Goal: Task Accomplishment & Management: Manage account settings

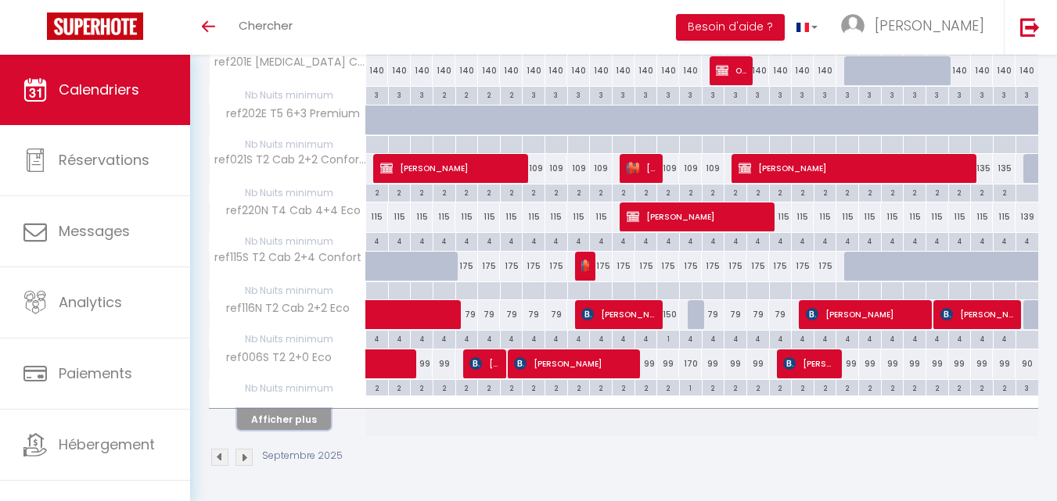
click at [290, 412] on button "Afficher plus" at bounding box center [284, 419] width 94 height 21
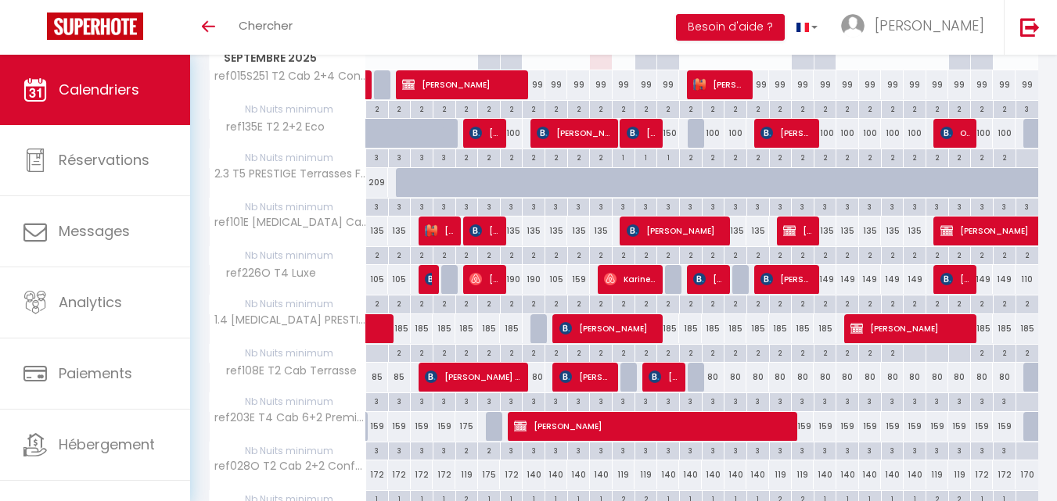
scroll to position [278, 0]
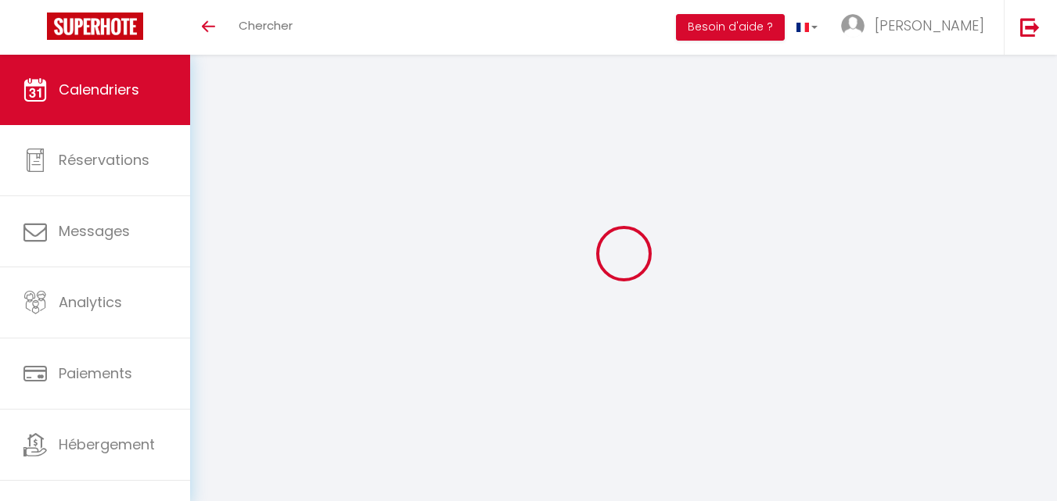
select select
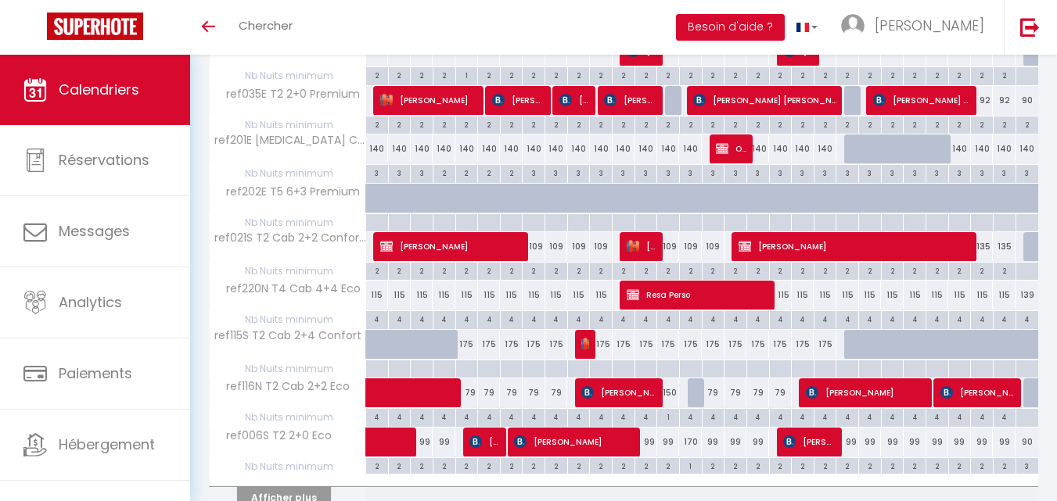
scroll to position [904, 0]
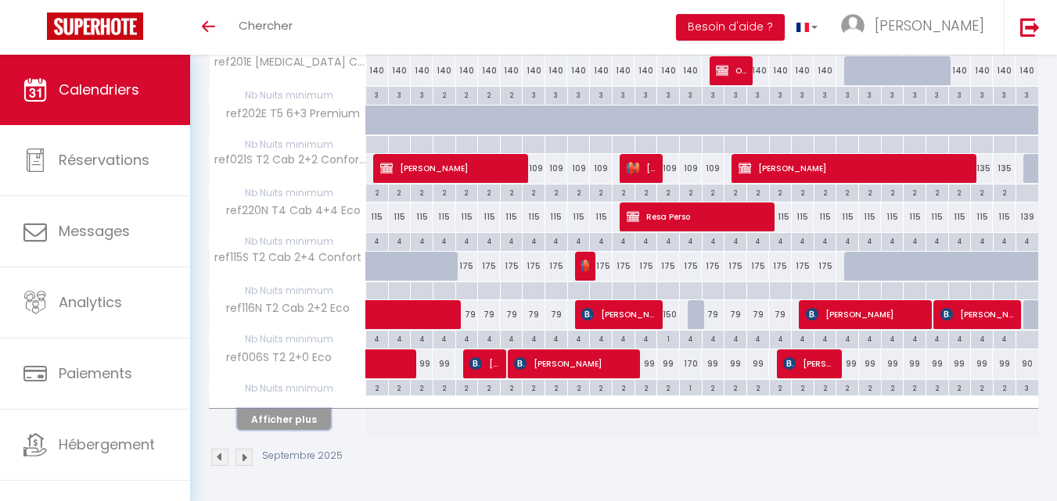
click at [286, 414] on button "Afficher plus" at bounding box center [284, 419] width 94 height 21
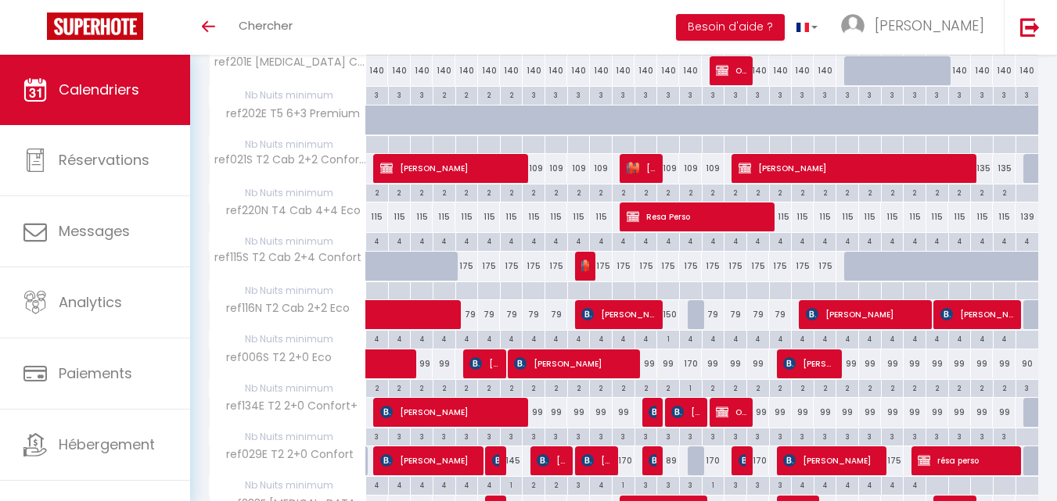
select select
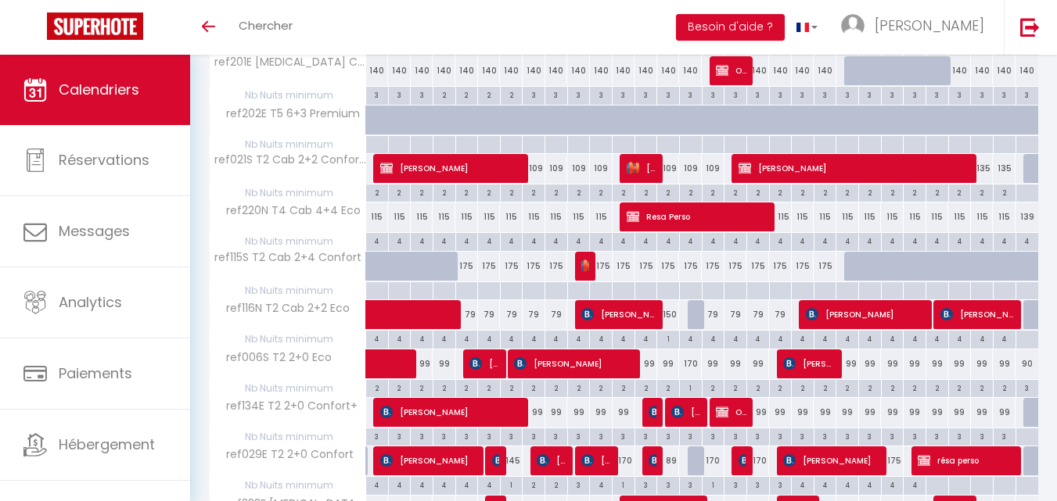
select select
click at [593, 364] on span "[PERSON_NAME]" at bounding box center [574, 364] width 121 height 30
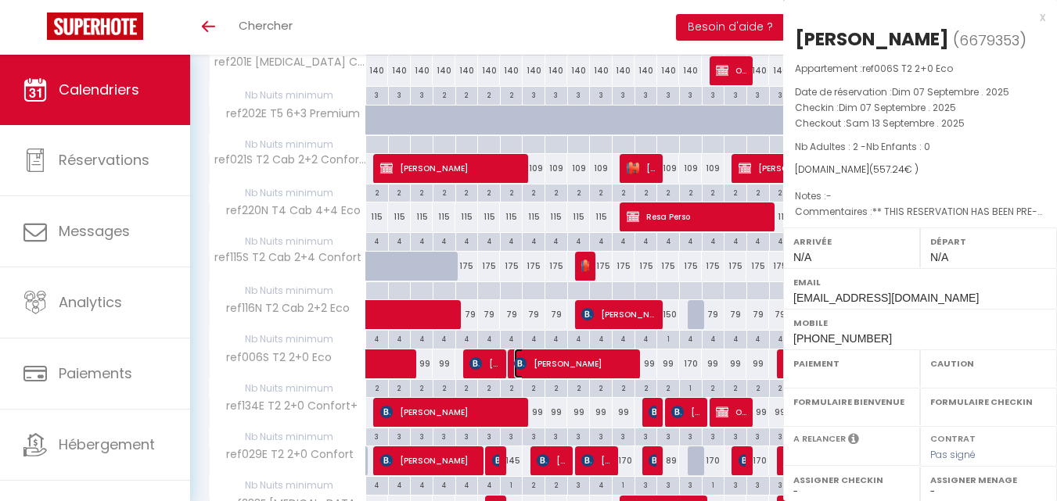
select select "KO"
select select "0"
select select "1"
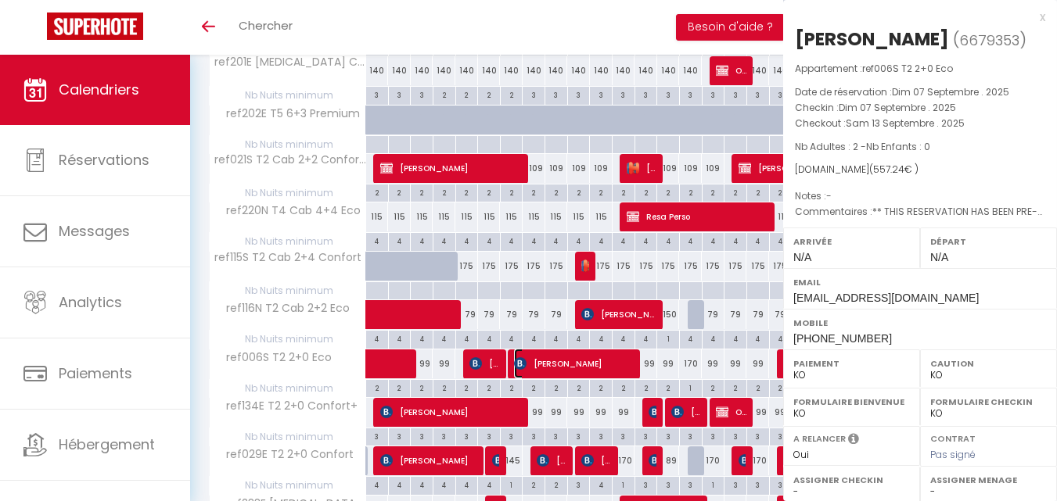
select select
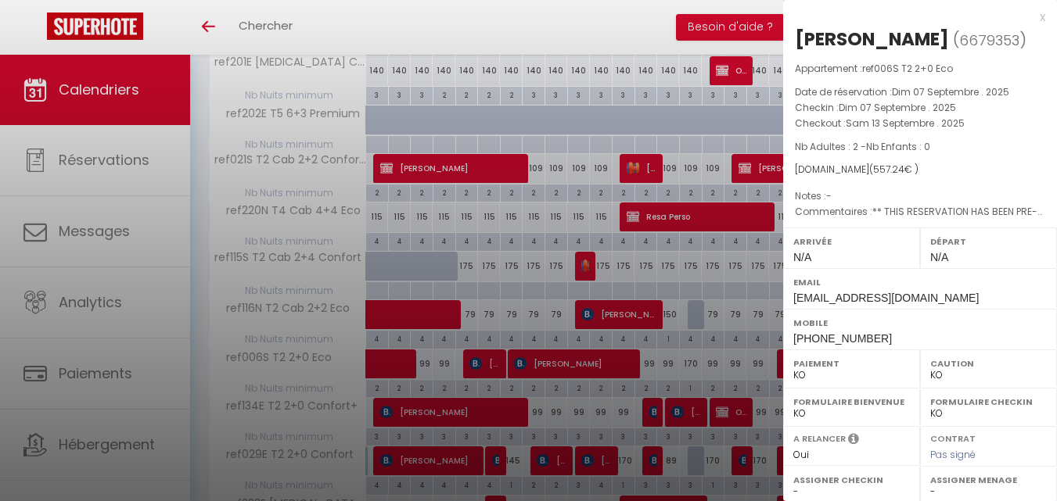
click at [1032, 16] on div "x" at bounding box center [914, 17] width 262 height 19
click at [1029, 16] on div at bounding box center [528, 250] width 1057 height 501
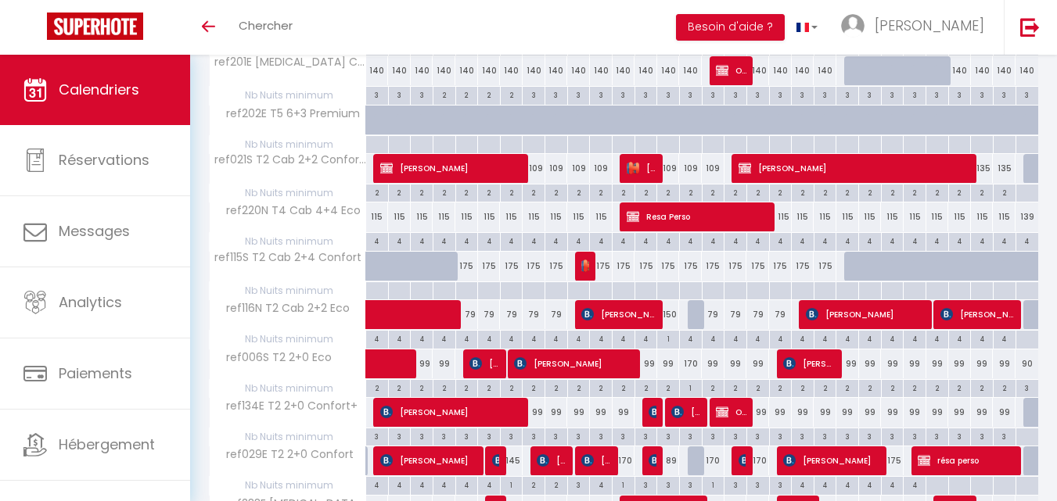
scroll to position [1061, 0]
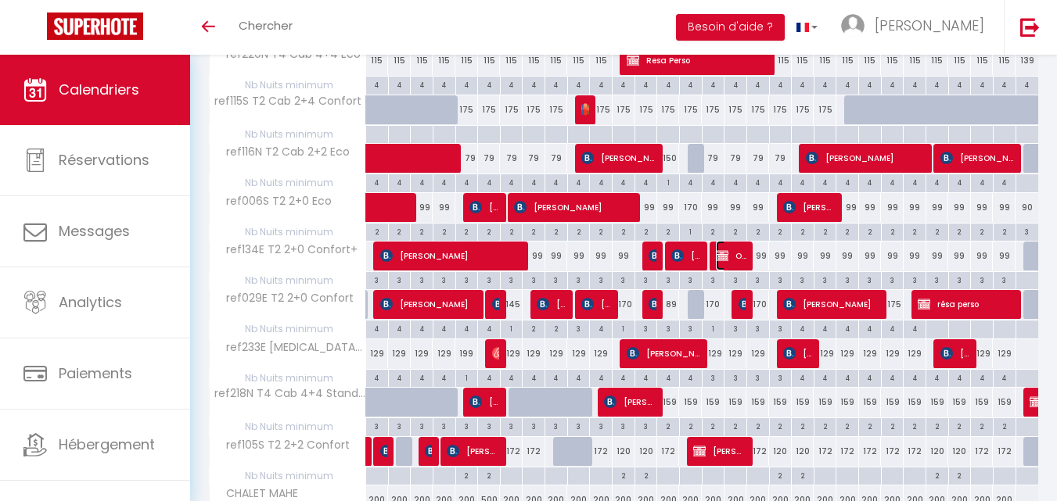
click at [732, 254] on span "Office Tourisme" at bounding box center [731, 256] width 31 height 30
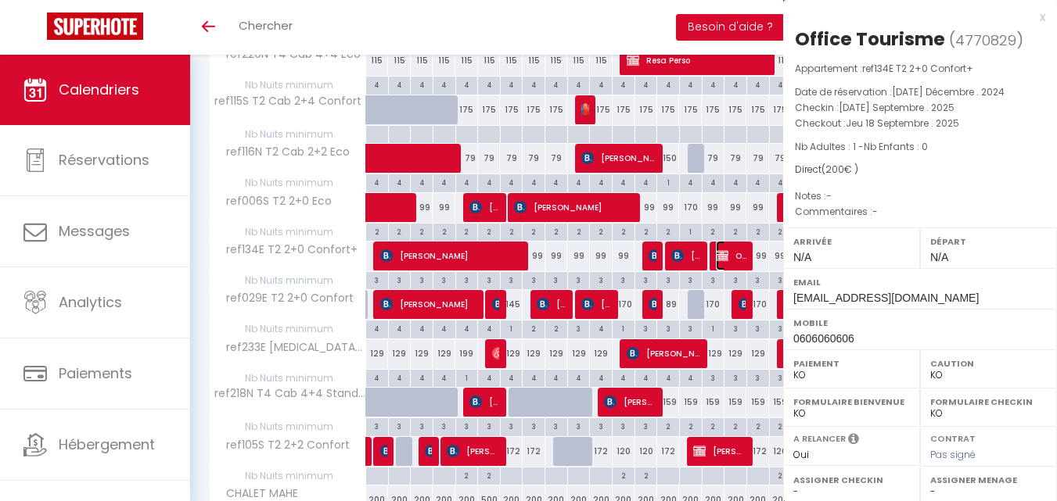
select select "OK"
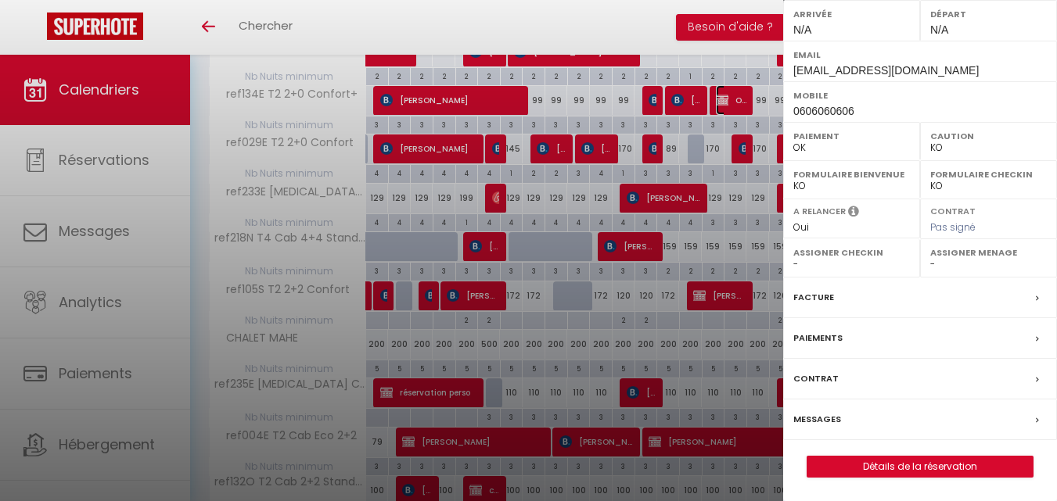
scroll to position [1217, 0]
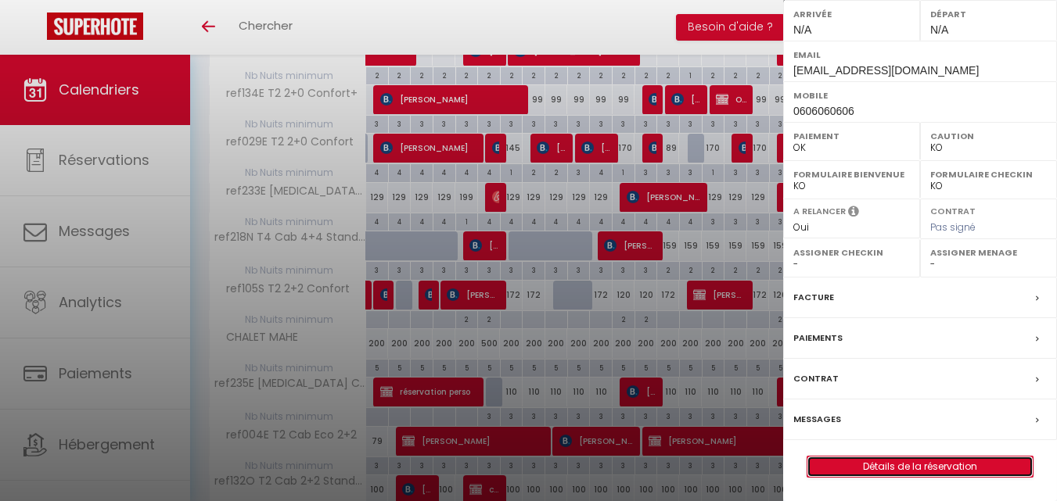
click at [848, 466] on link "Détails de la réservation" at bounding box center [919, 467] width 225 height 20
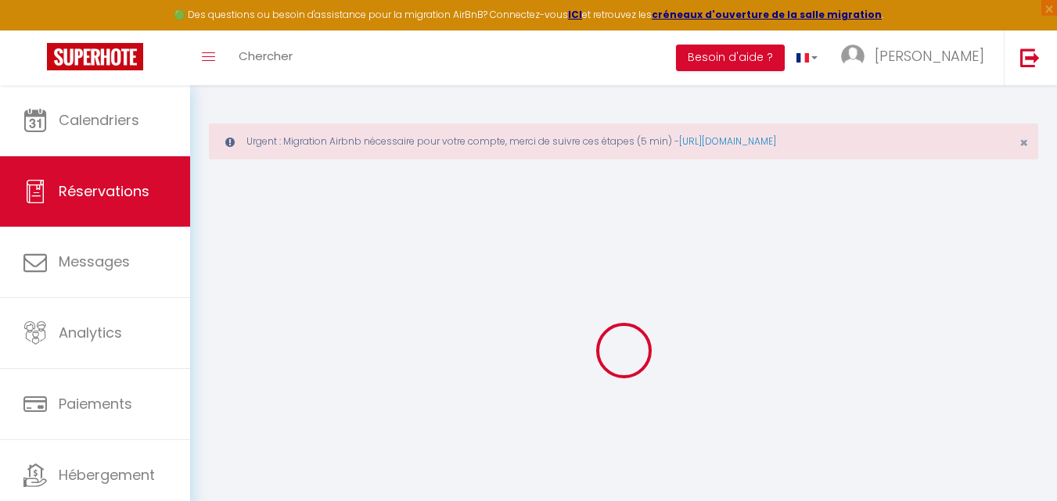
select select
select select "14"
checkbox input "false"
select select
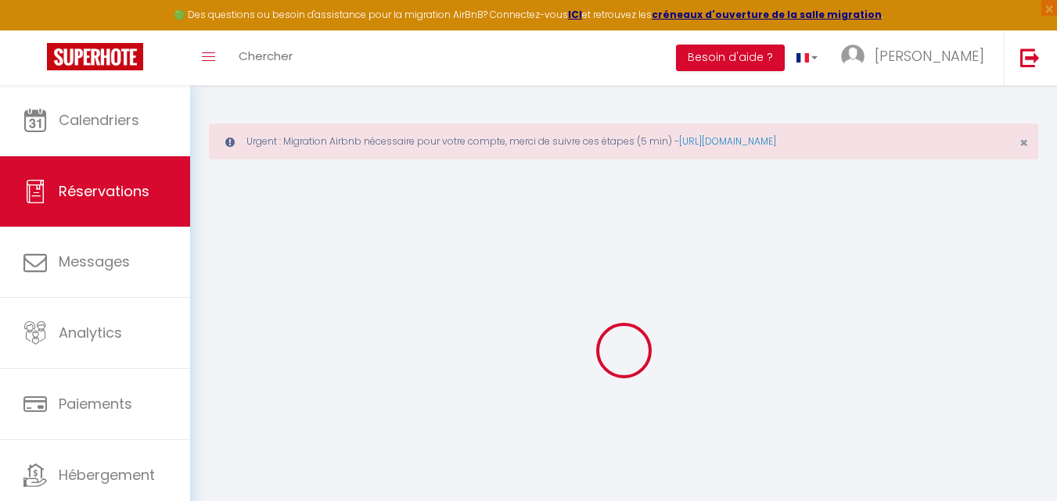
select select
checkbox input "false"
select select
checkbox input "false"
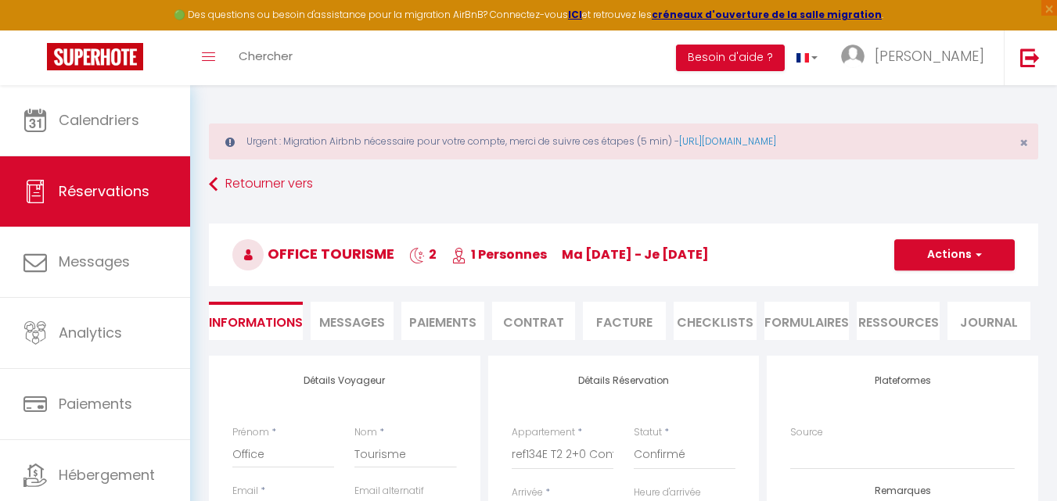
select select
checkbox input "false"
select select
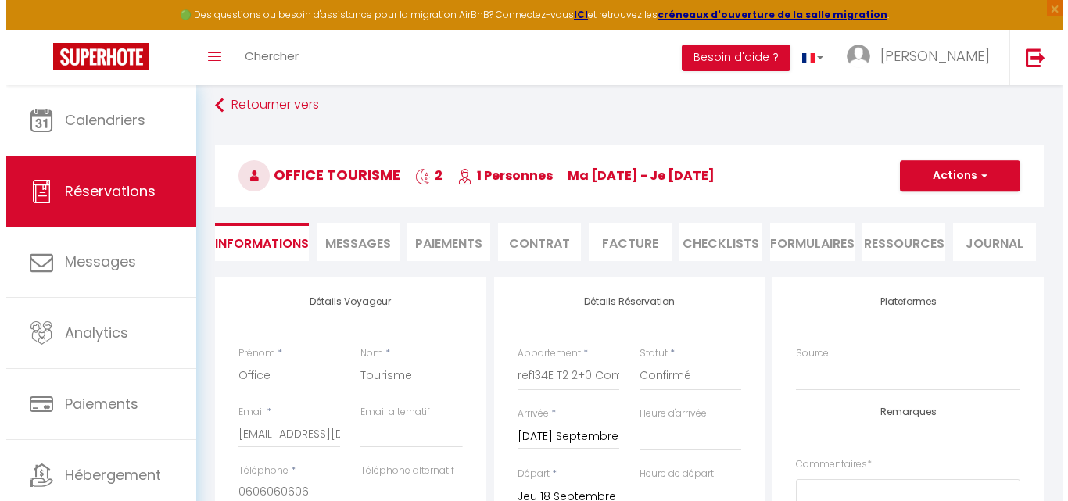
scroll to position [78, 0]
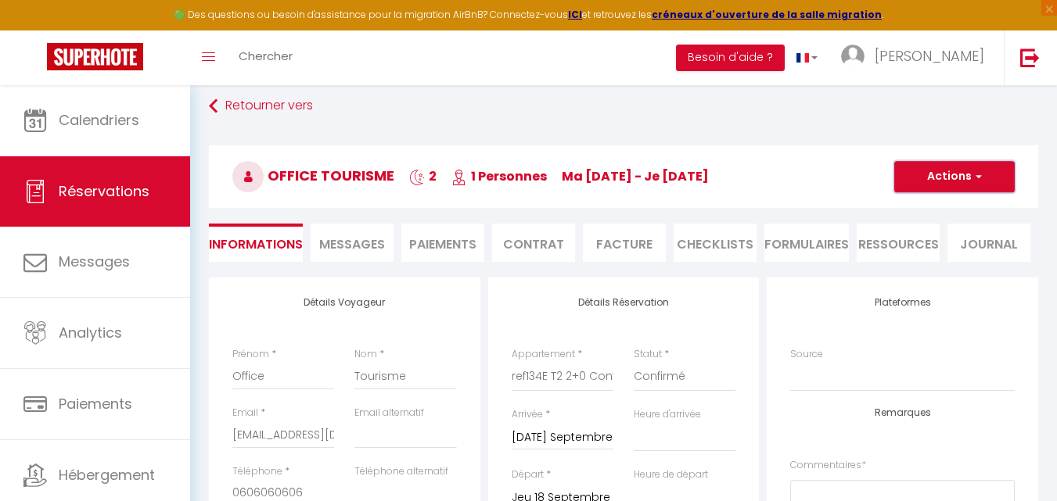
click at [934, 182] on button "Actions" at bounding box center [954, 176] width 120 height 31
click at [932, 250] on link "Supprimer" at bounding box center [939, 252] width 124 height 20
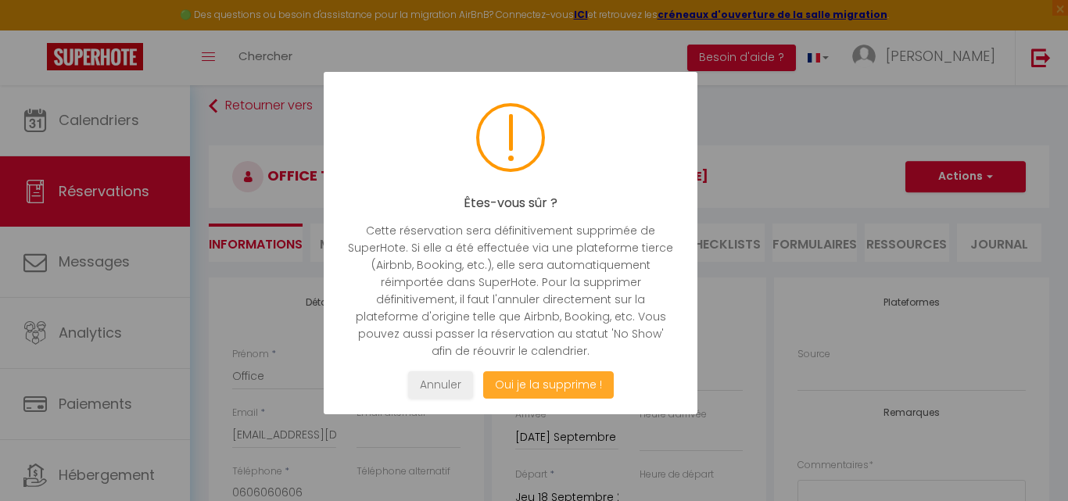
click at [568, 381] on button "Oui je la supprime !" at bounding box center [548, 384] width 131 height 27
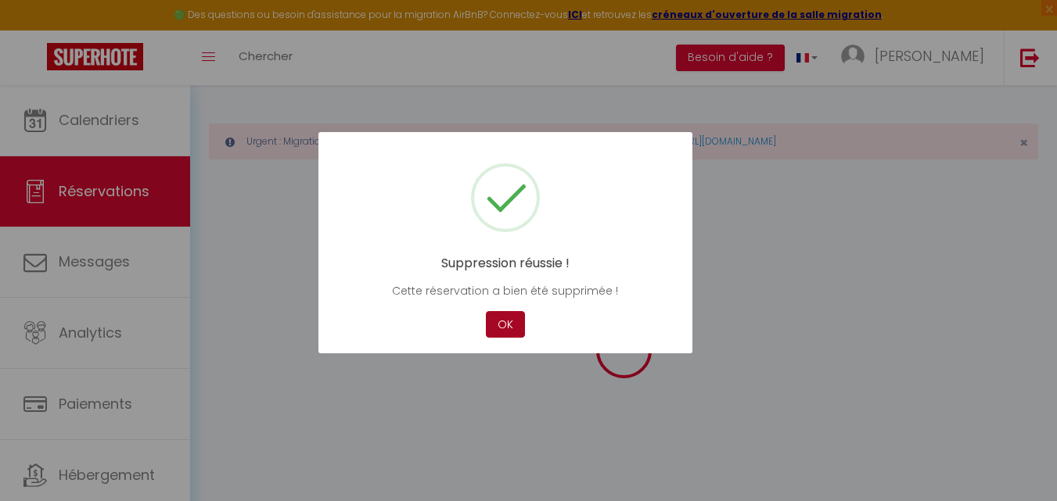
click at [511, 325] on button "OK" at bounding box center [505, 324] width 39 height 27
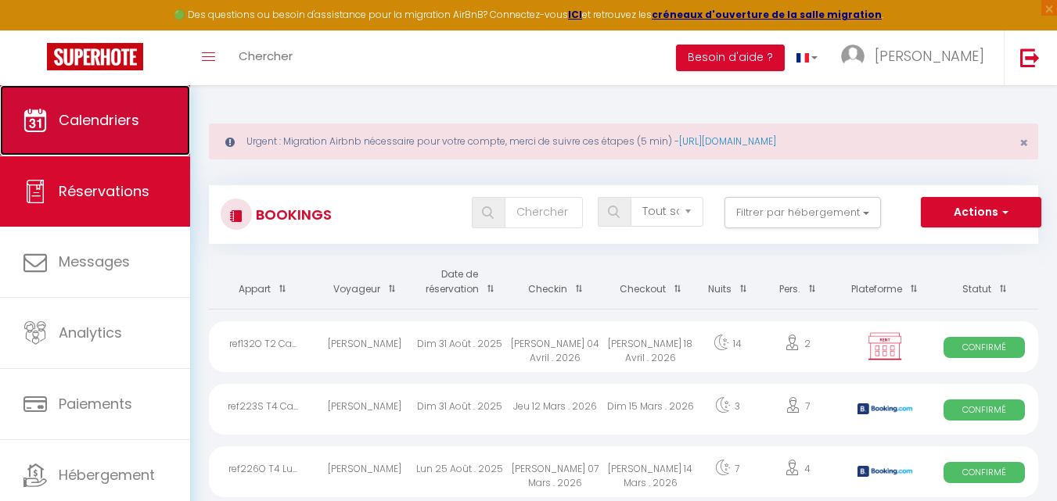
click at [170, 147] on link "Calendriers" at bounding box center [95, 120] width 190 height 70
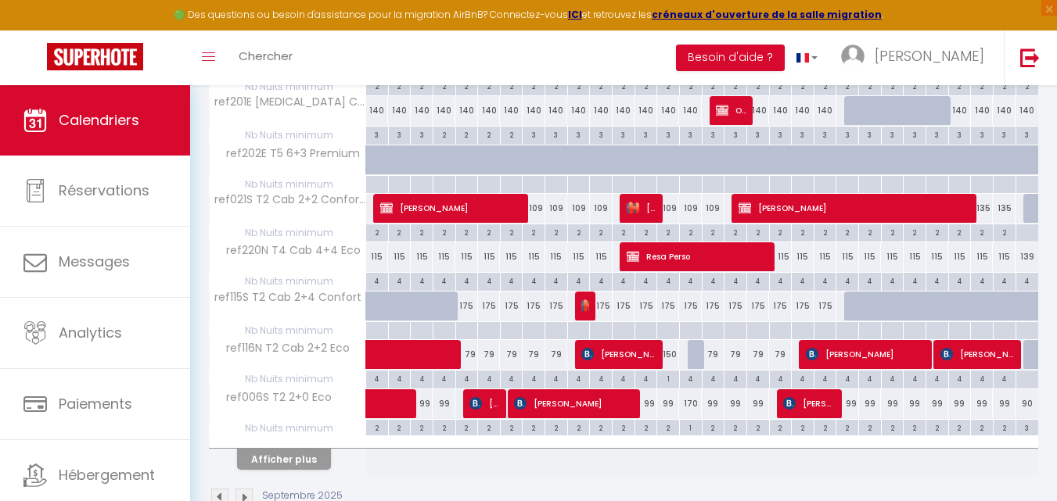
scroll to position [1001, 0]
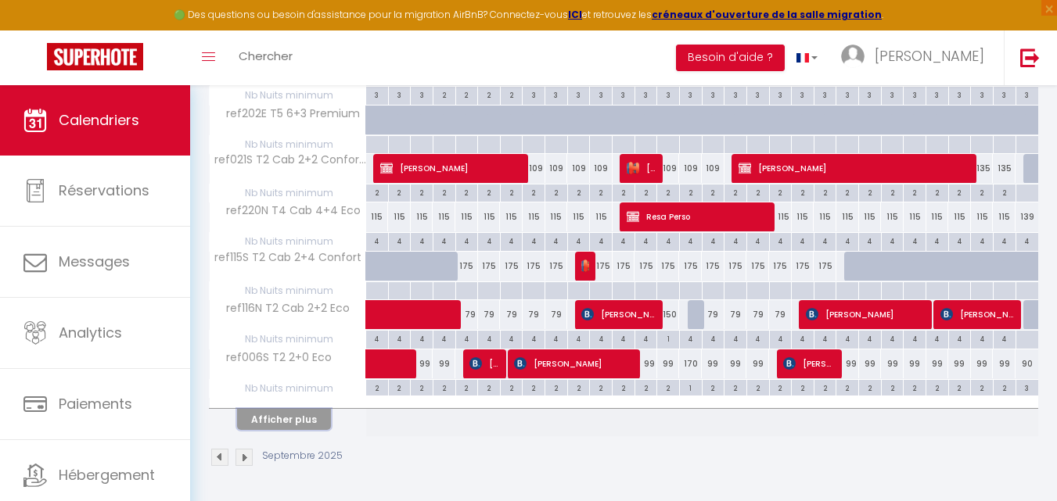
click at [291, 421] on button "Afficher plus" at bounding box center [284, 419] width 94 height 21
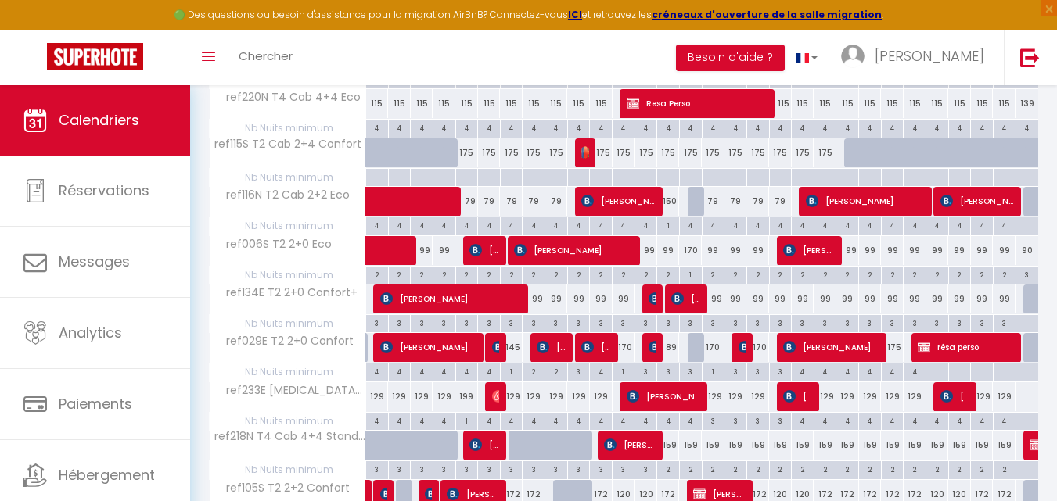
scroll to position [1157, 0]
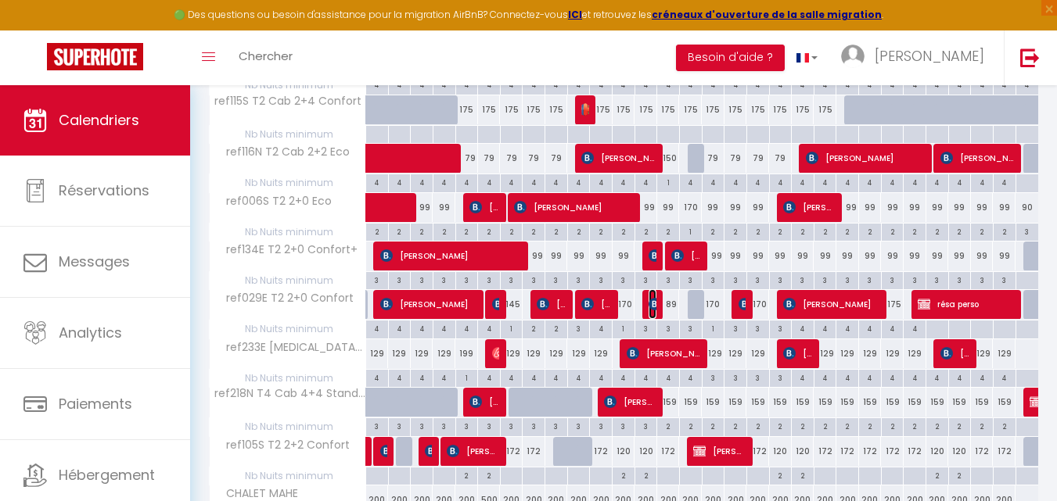
click at [650, 307] on img at bounding box center [654, 304] width 13 height 13
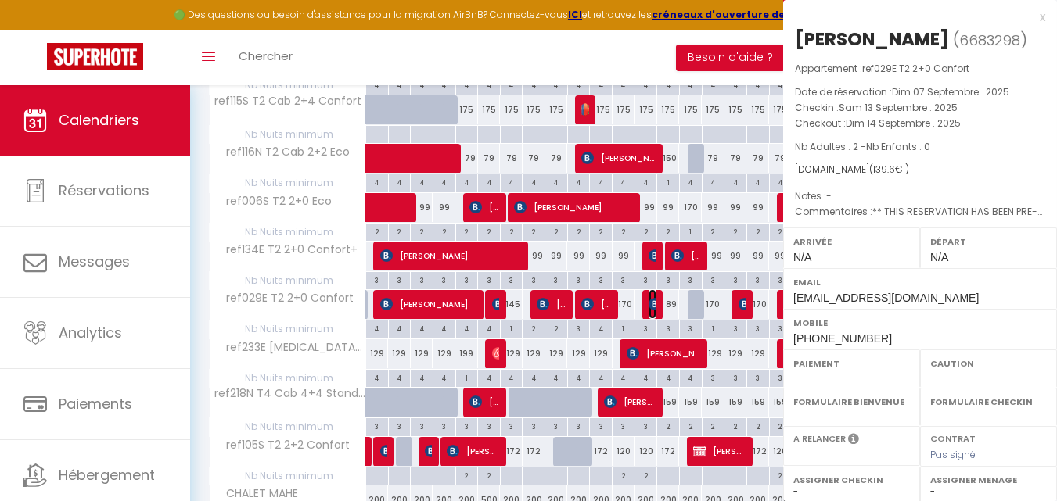
select select "OK"
select select "KO"
select select "0"
select select "1"
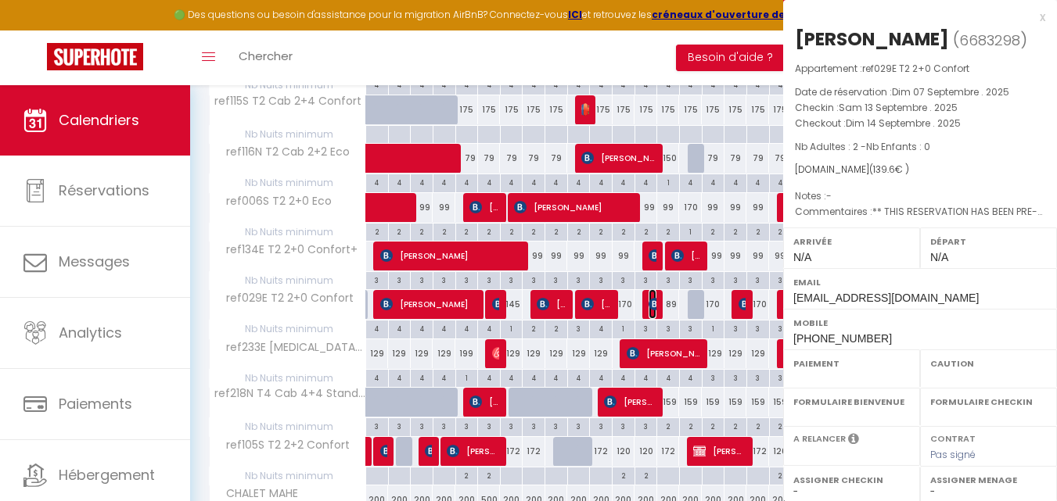
select select
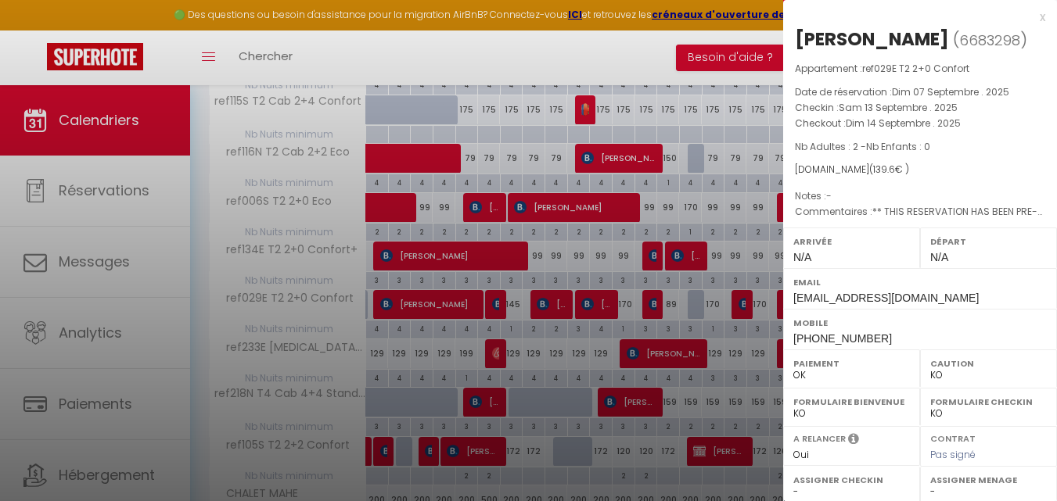
click at [1032, 17] on div "x" at bounding box center [914, 17] width 262 height 19
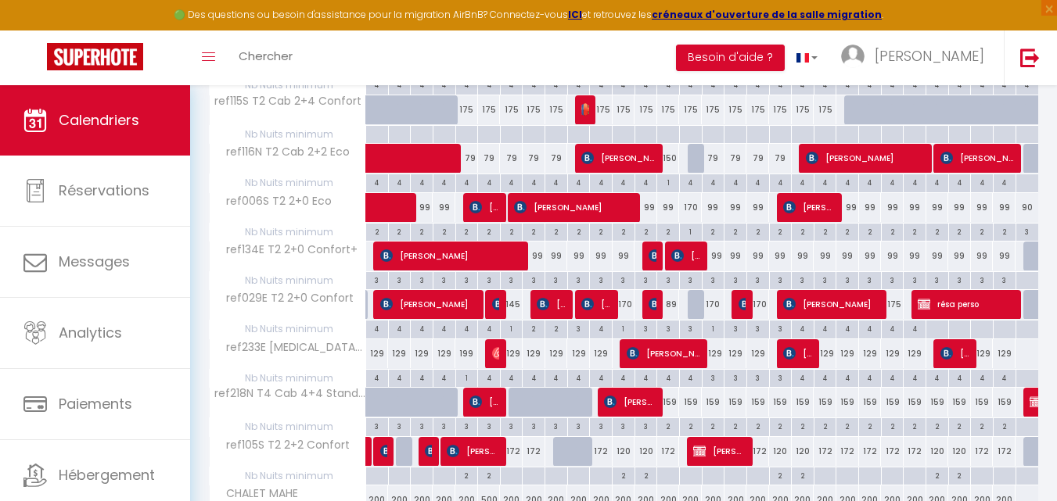
click at [626, 306] on div "170" at bounding box center [623, 304] width 23 height 29
type input "170"
type input "Ven 12 Septembre 2025"
type input "Sam 13 Septembre 2025"
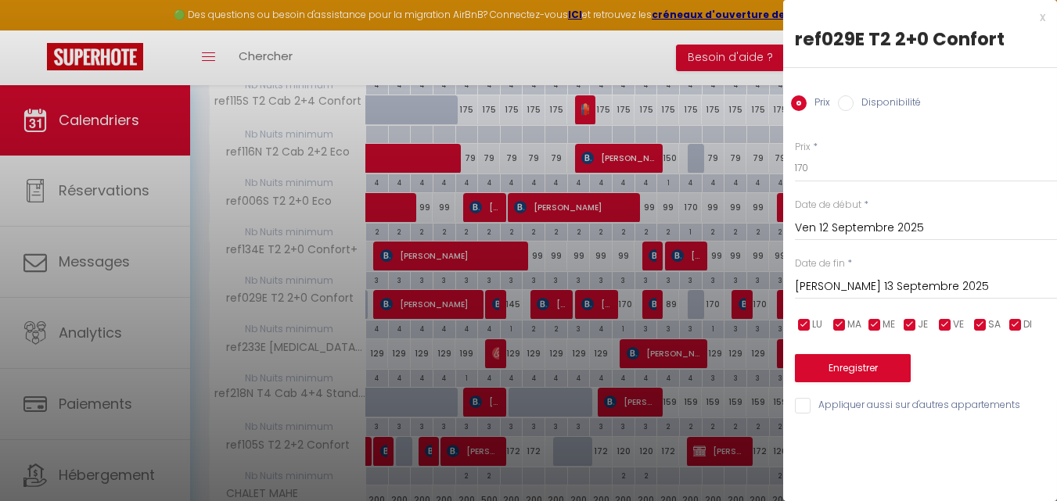
click at [877, 95] on label "Disponibilité" at bounding box center [886, 103] width 67 height 17
click at [853, 95] on input "Disponibilité" at bounding box center [846, 103] width 16 height 16
radio input "true"
radio input "false"
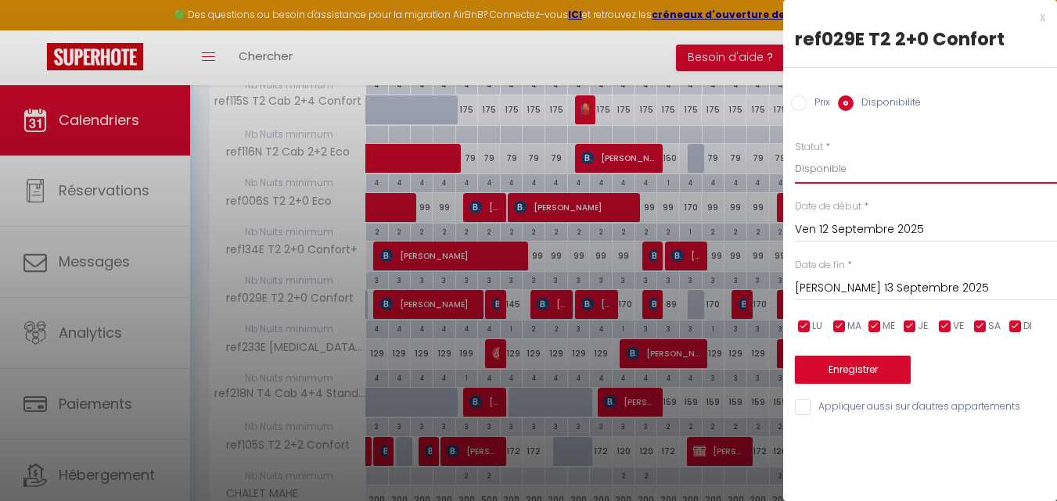
click at [871, 167] on select "Disponible Indisponible" at bounding box center [926, 169] width 262 height 30
select select "0"
click at [795, 154] on select "Disponible Indisponible" at bounding box center [926, 169] width 262 height 30
click at [847, 368] on button "Enregistrer" at bounding box center [853, 370] width 116 height 28
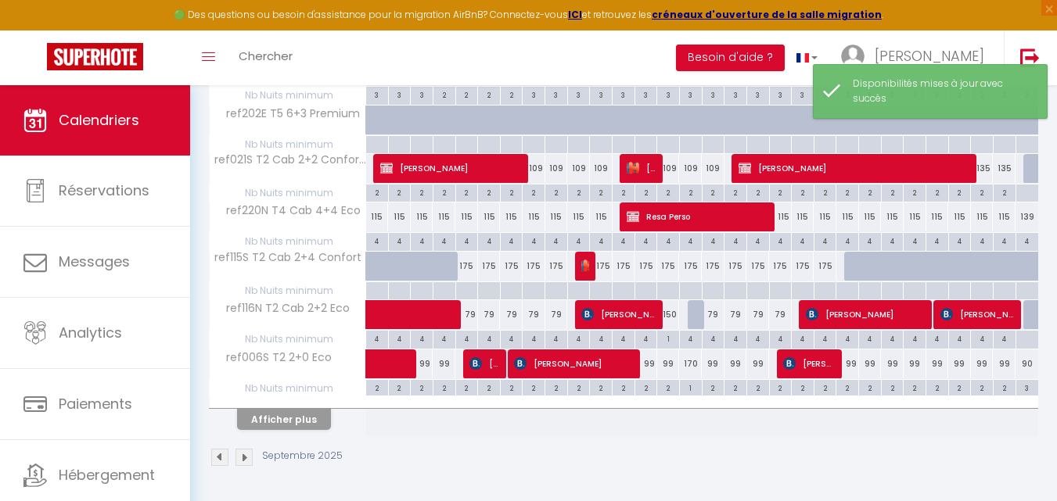
scroll to position [1001, 0]
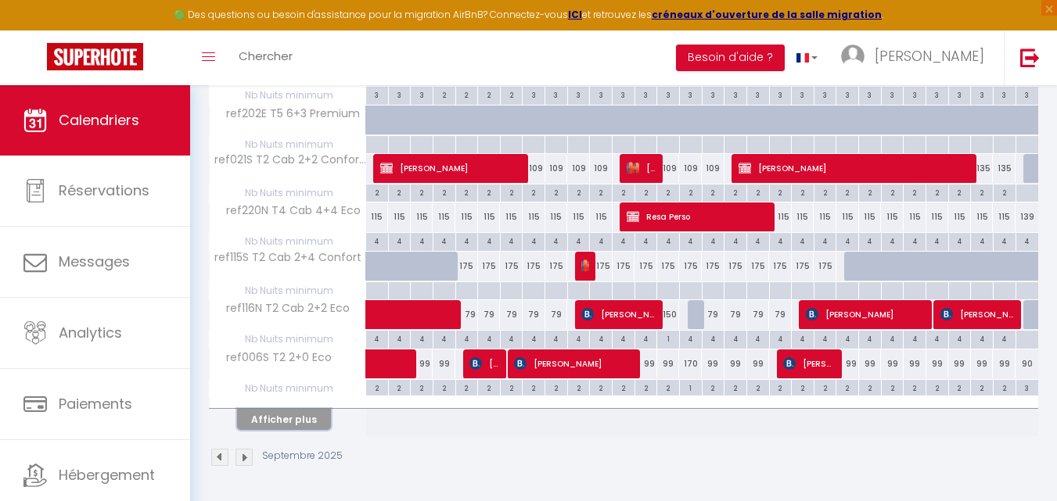
click at [297, 426] on button "Afficher plus" at bounding box center [284, 419] width 94 height 21
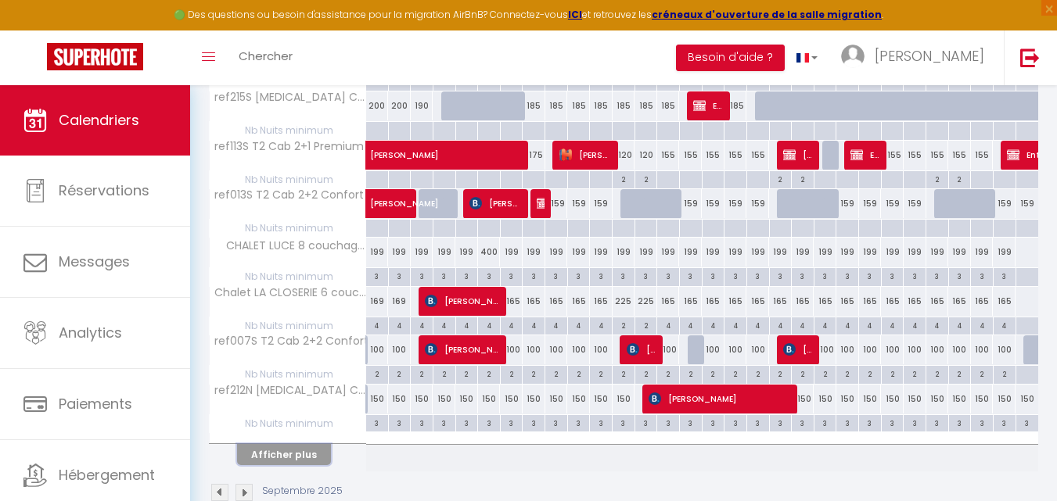
scroll to position [1977, 0]
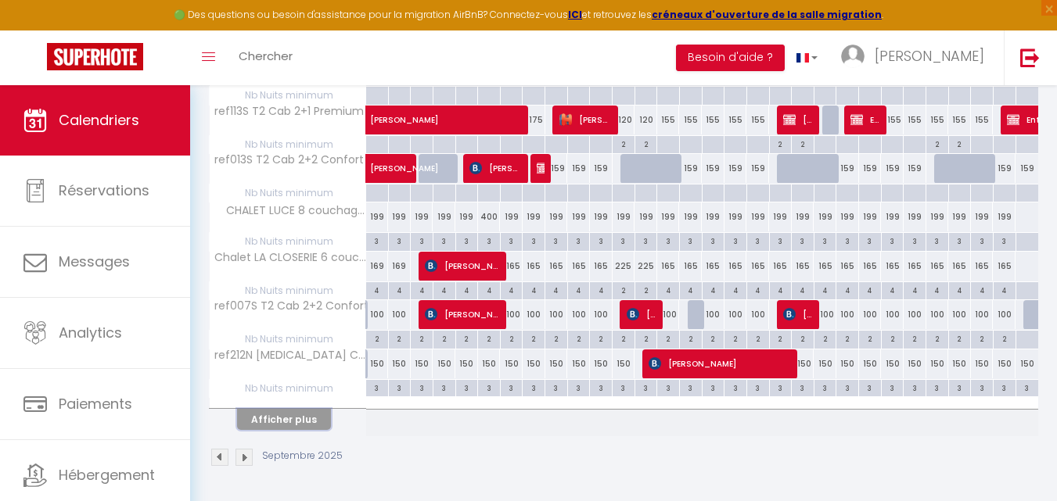
click at [276, 420] on button "Afficher plus" at bounding box center [284, 419] width 94 height 21
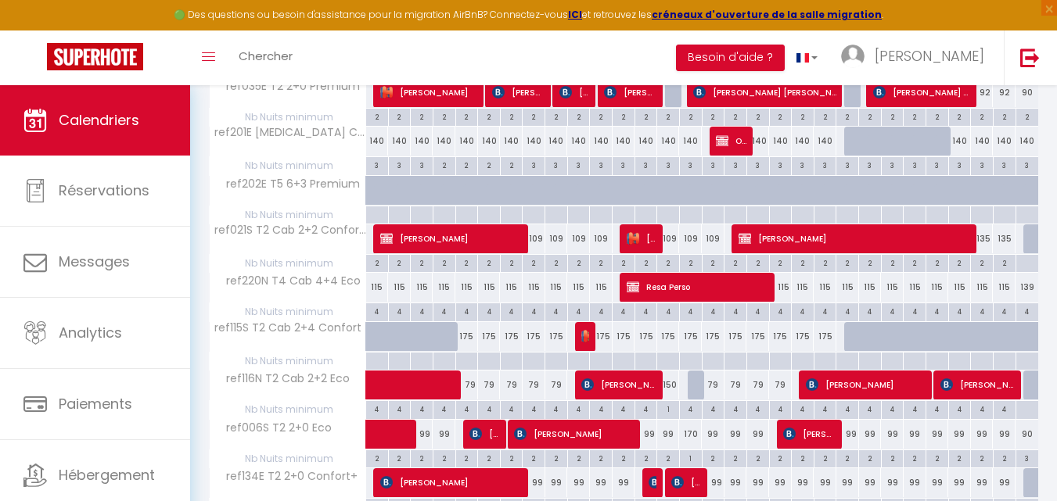
scroll to position [931, 0]
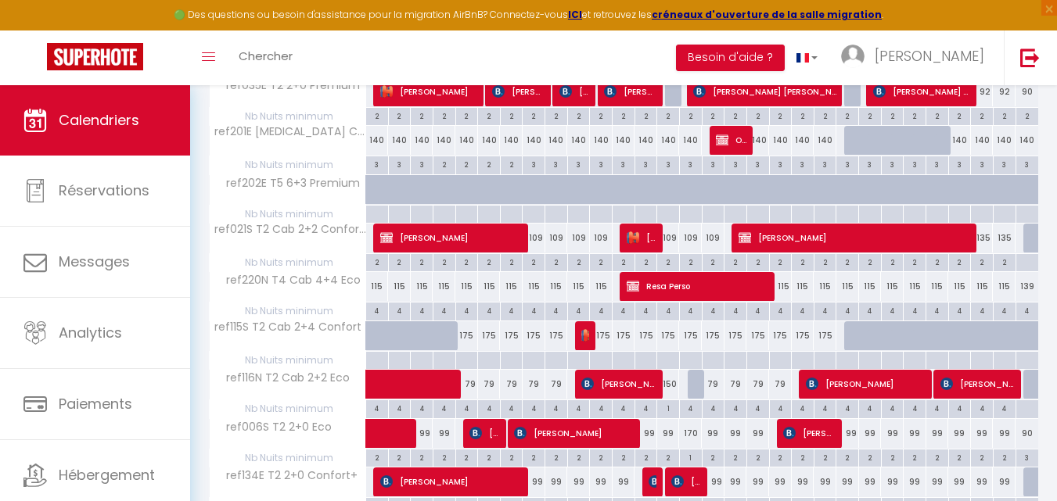
click at [672, 384] on div "150" at bounding box center [668, 384] width 23 height 29
select select "1"
type input "Dim 14 Septembre 2025"
type input "Lun 15 Septembre 2025"
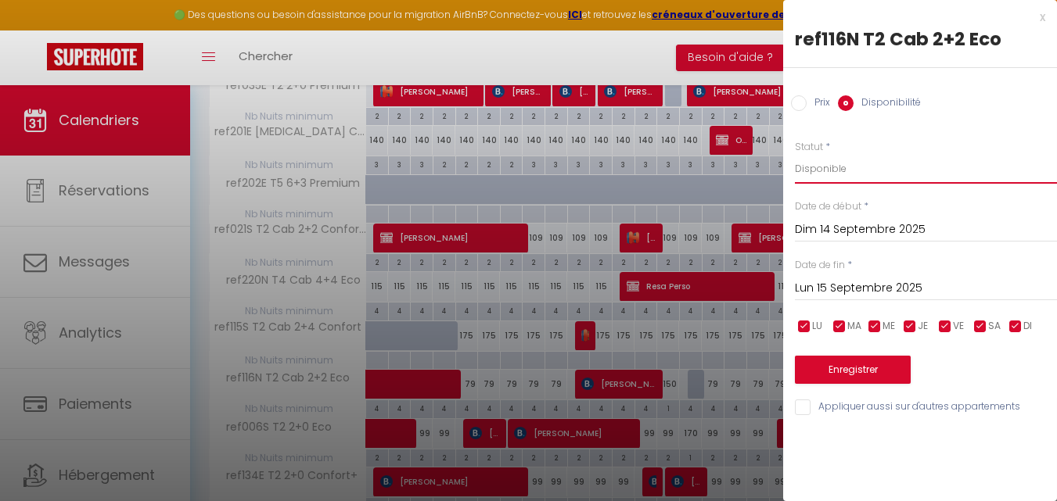
drag, startPoint x: 841, startPoint y: 163, endPoint x: 841, endPoint y: 182, distance: 19.6
click at [841, 163] on select "Disponible Indisponible" at bounding box center [926, 169] width 262 height 30
select select "0"
click at [795, 154] on select "Disponible Indisponible" at bounding box center [926, 169] width 262 height 30
click at [849, 370] on button "Enregistrer" at bounding box center [853, 370] width 116 height 28
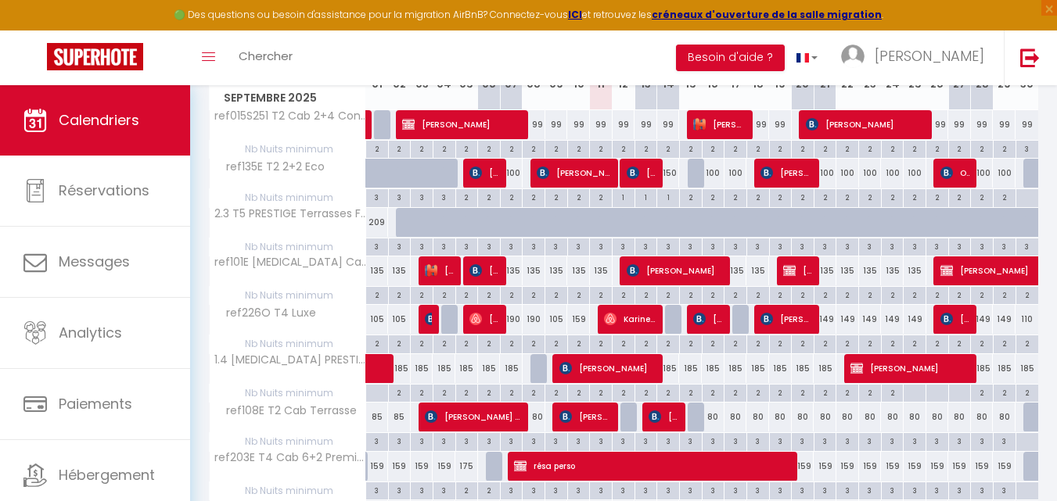
scroll to position [235, 0]
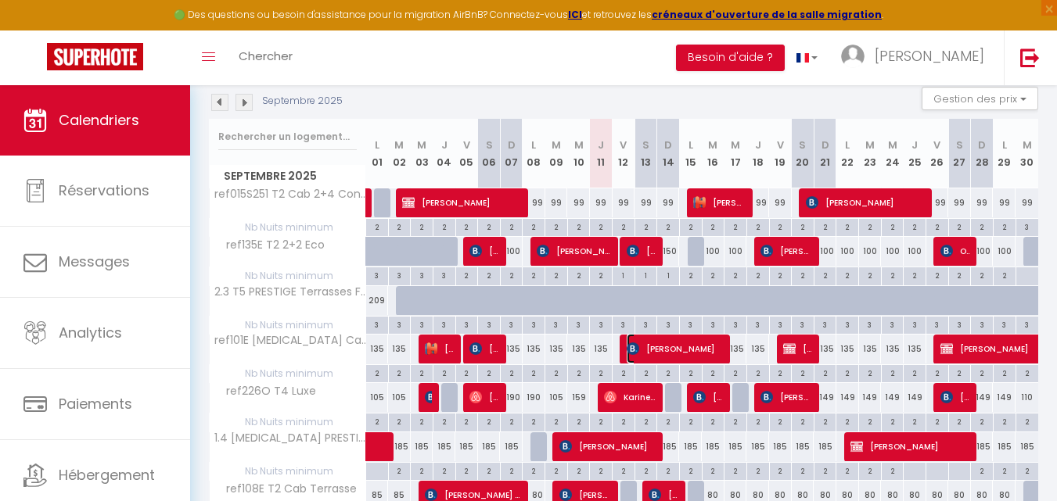
click at [675, 348] on span "[PERSON_NAME]" at bounding box center [675, 349] width 99 height 30
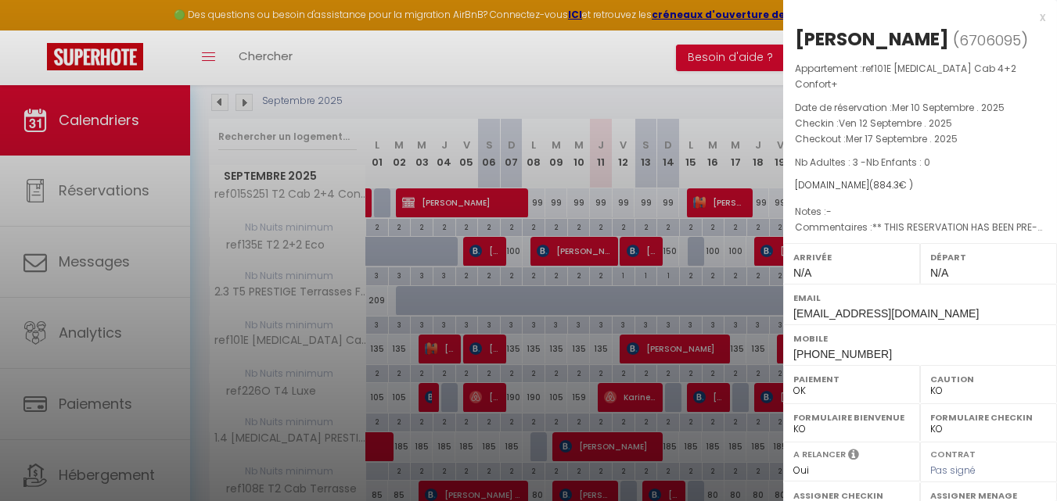
click at [1031, 21] on div "x" at bounding box center [914, 17] width 262 height 19
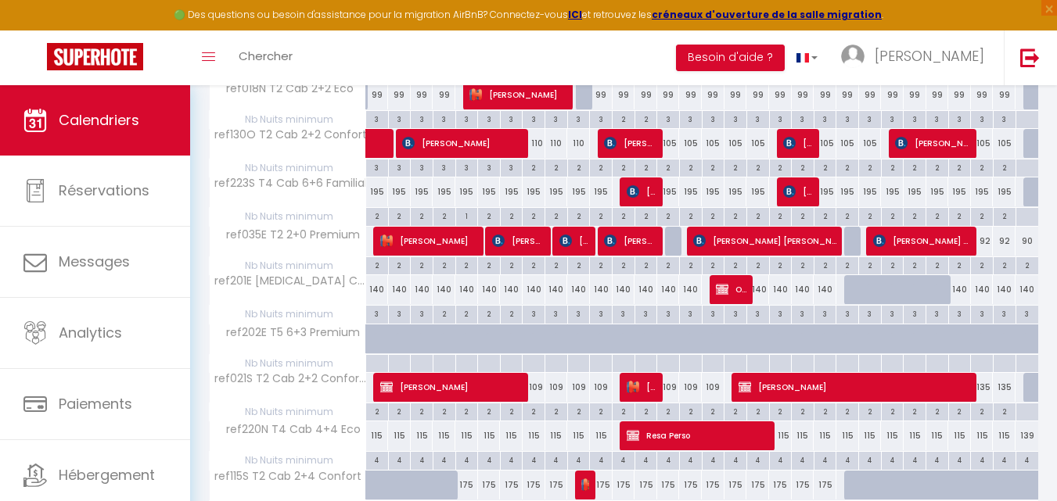
scroll to position [938, 0]
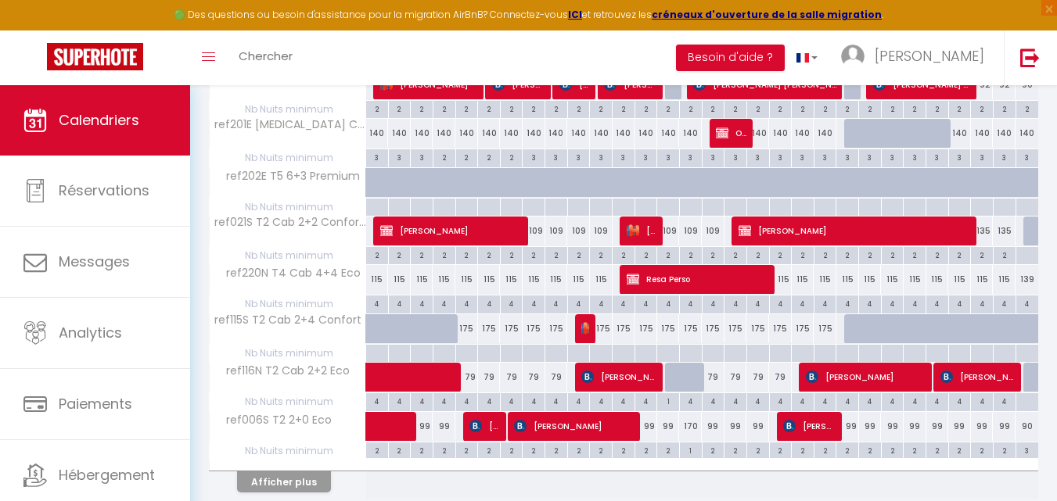
click at [605, 351] on div at bounding box center [600, 354] width 23 height 18
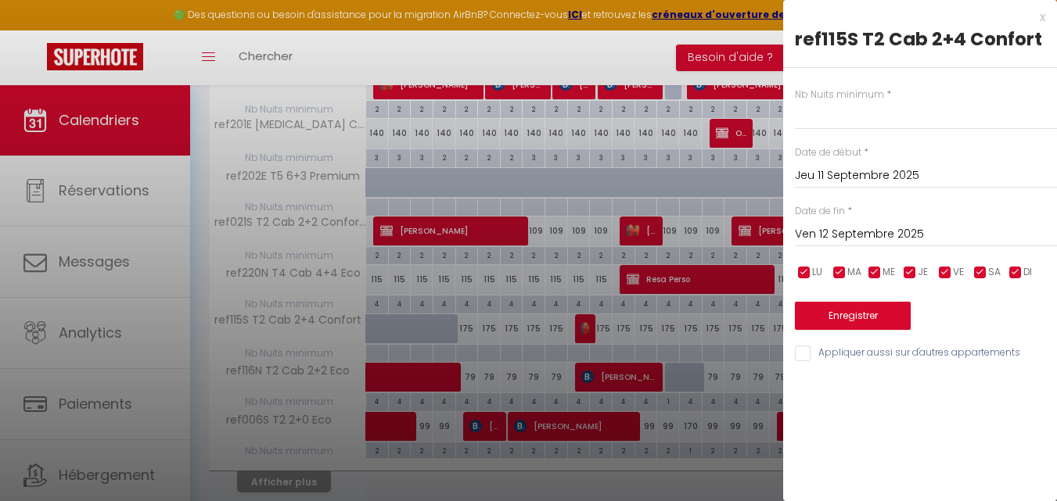
click at [1043, 20] on div "x" at bounding box center [914, 17] width 262 height 19
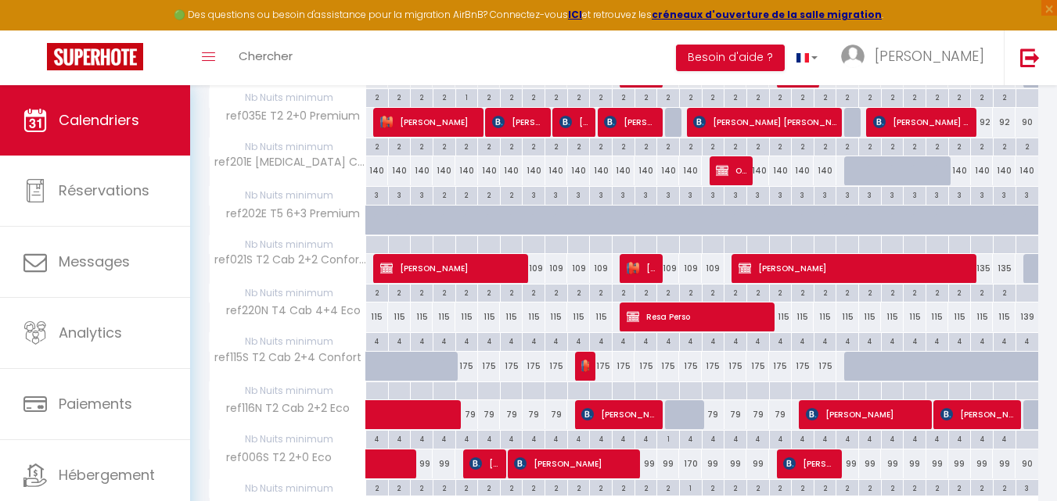
scroll to position [1001, 0]
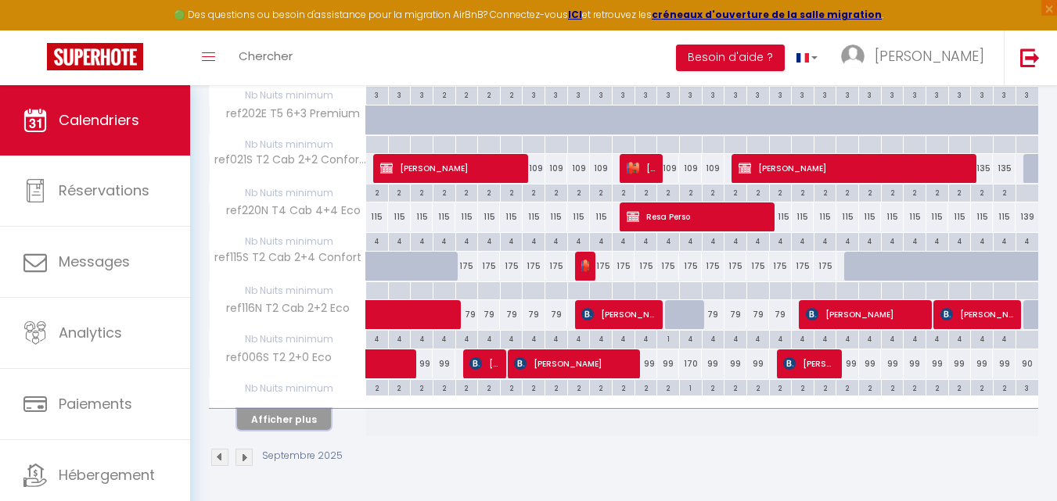
click at [313, 424] on button "Afficher plus" at bounding box center [284, 419] width 94 height 21
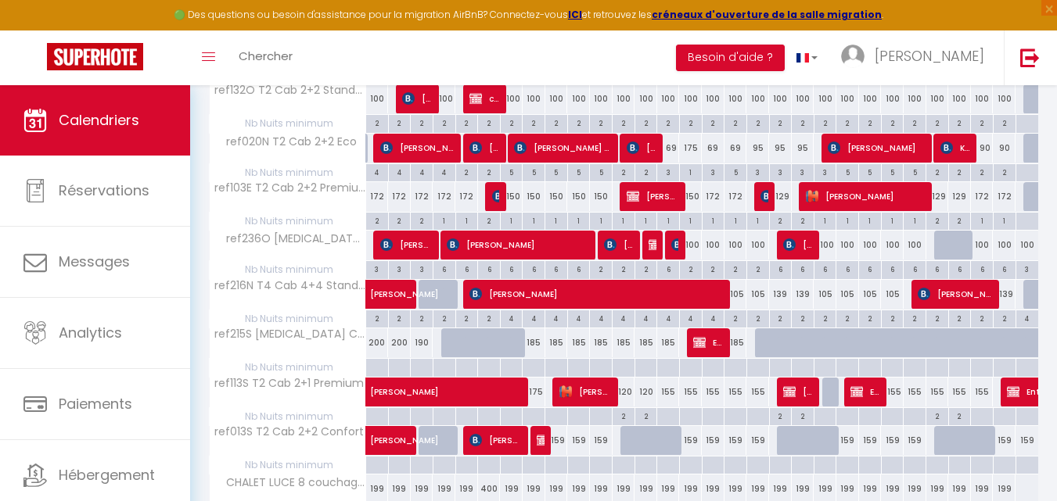
scroll to position [1940, 0]
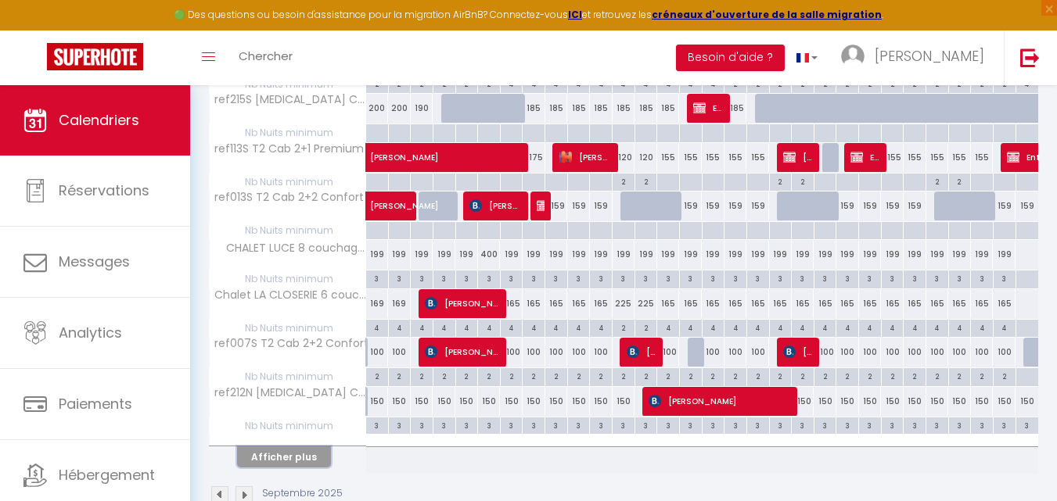
click at [317, 452] on button "Afficher plus" at bounding box center [284, 457] width 94 height 21
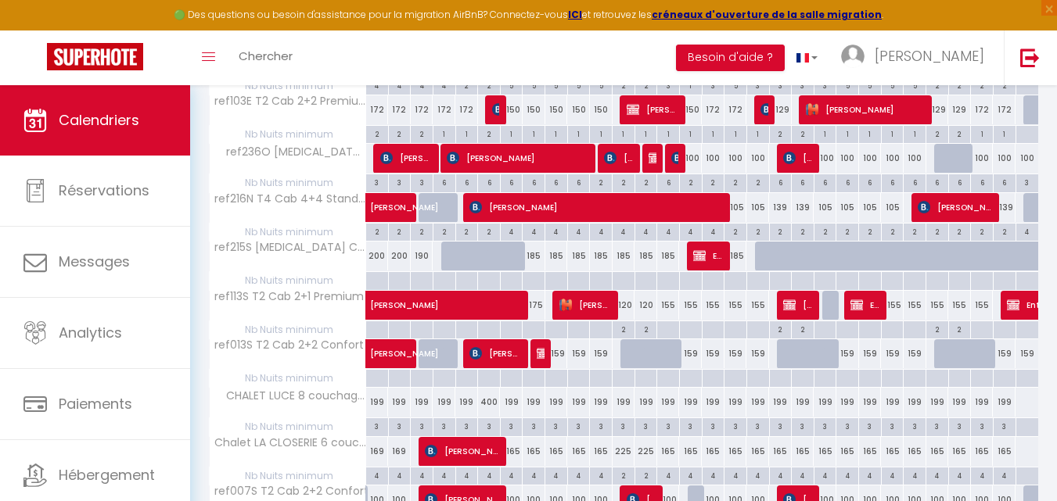
scroll to position [1714, 0]
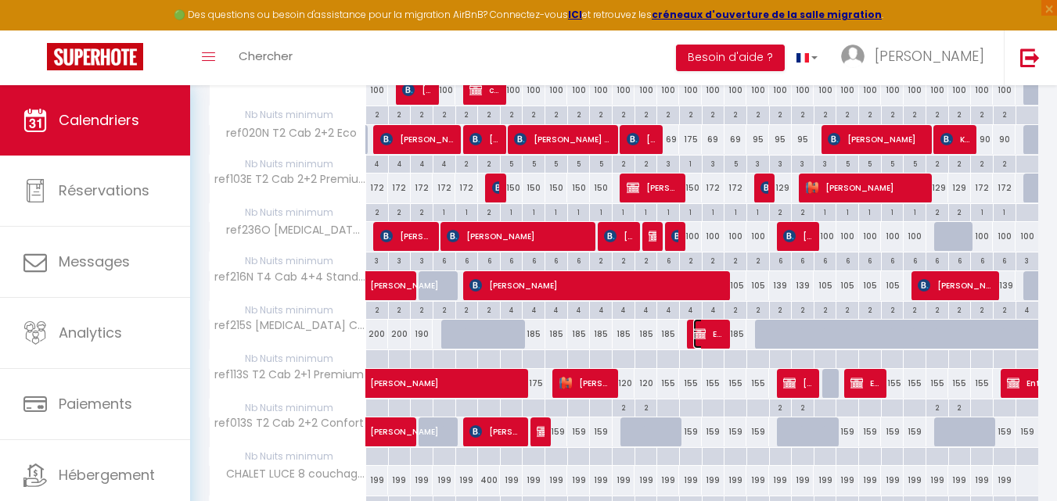
click at [700, 336] on img at bounding box center [699, 334] width 13 height 13
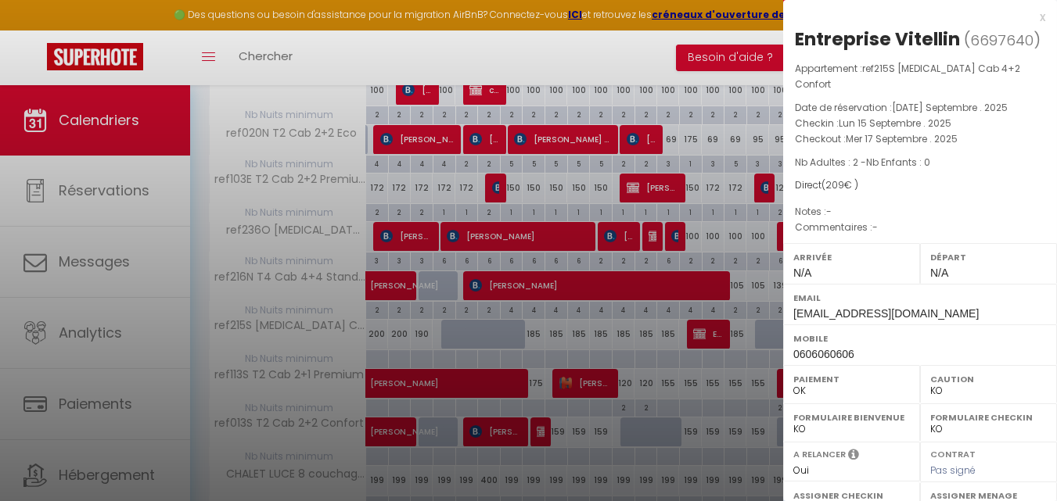
click at [1027, 16] on div "x" at bounding box center [914, 17] width 262 height 19
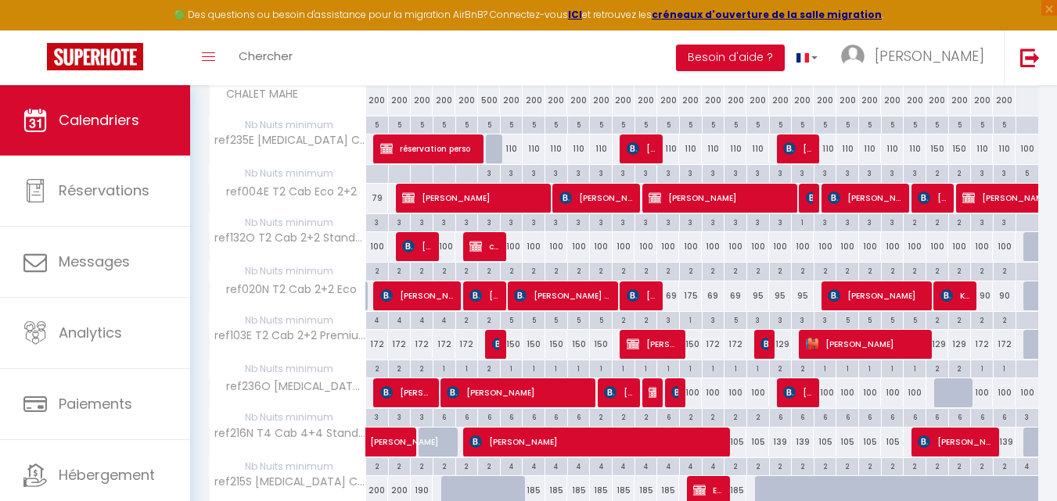
scroll to position [1401, 0]
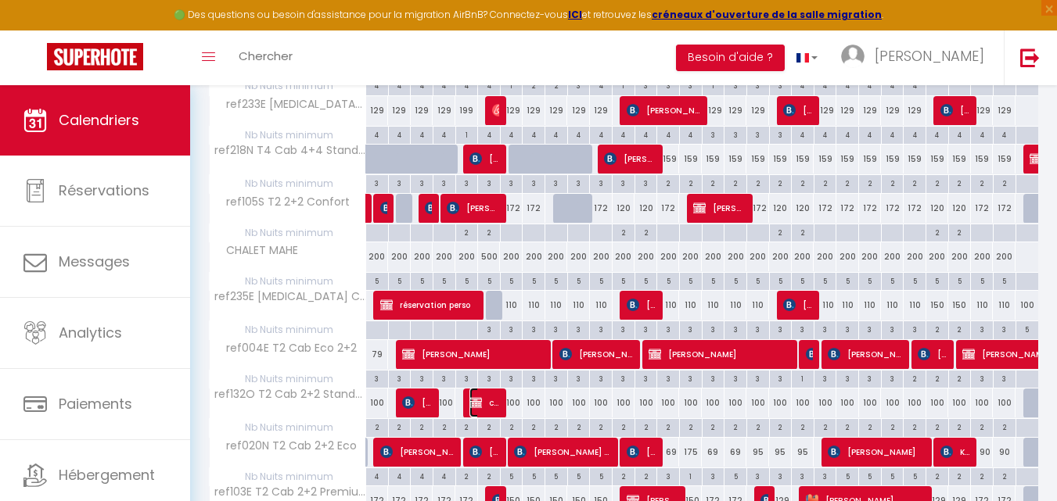
click at [479, 404] on img at bounding box center [475, 403] width 13 height 13
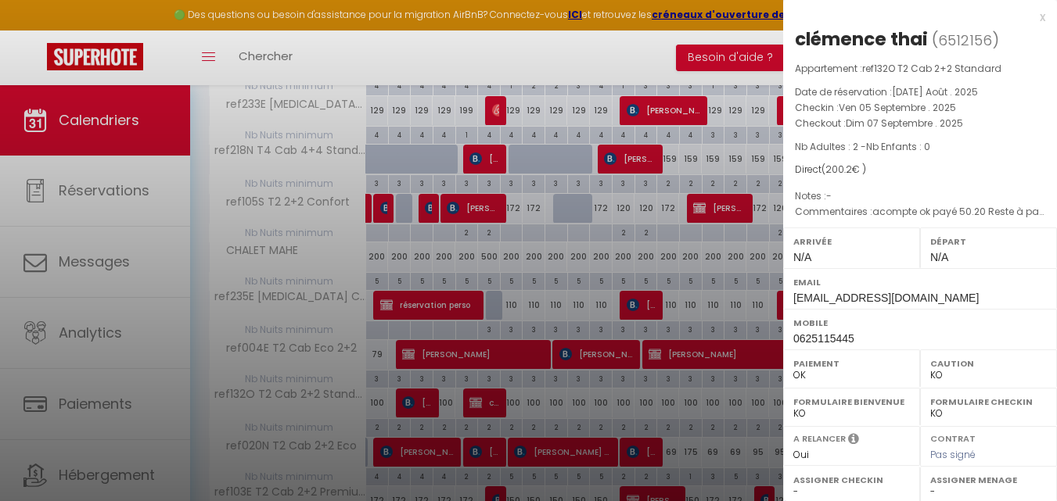
click at [1030, 18] on div "x" at bounding box center [914, 17] width 262 height 19
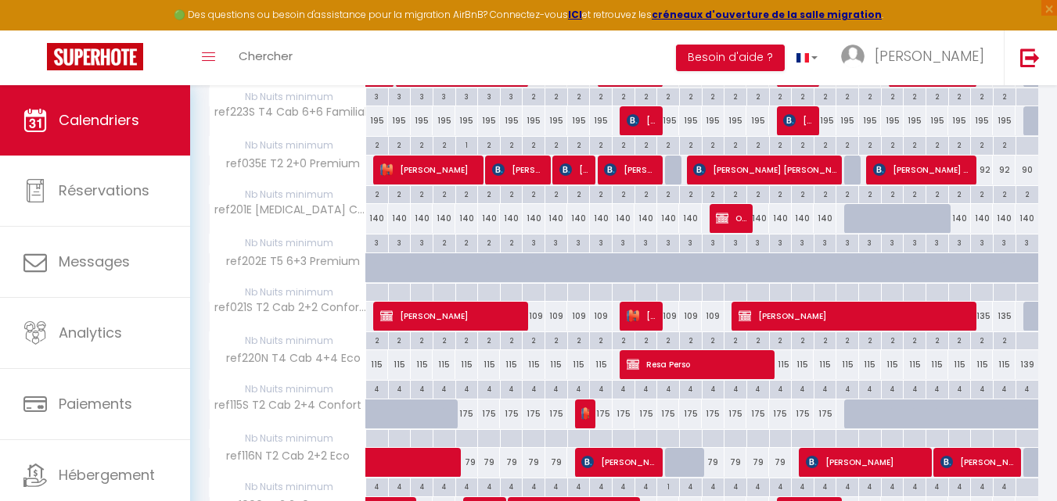
scroll to position [931, 0]
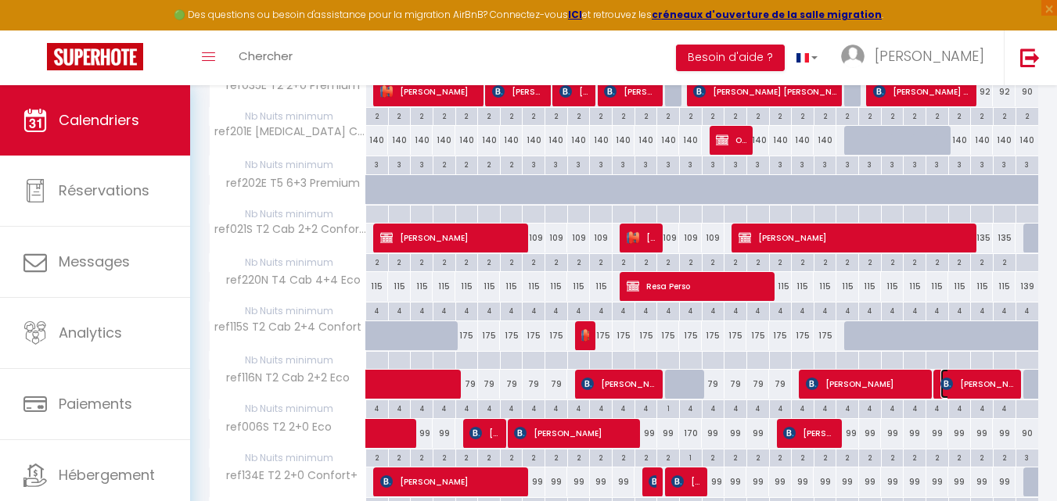
click at [974, 385] on span "[PERSON_NAME]" at bounding box center [978, 384] width 76 height 30
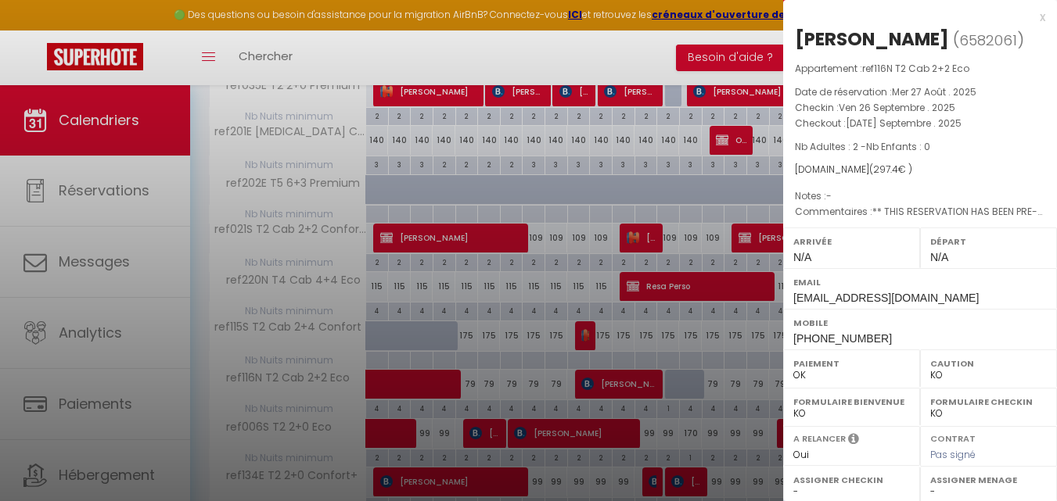
click at [1028, 16] on div "x" at bounding box center [914, 17] width 262 height 19
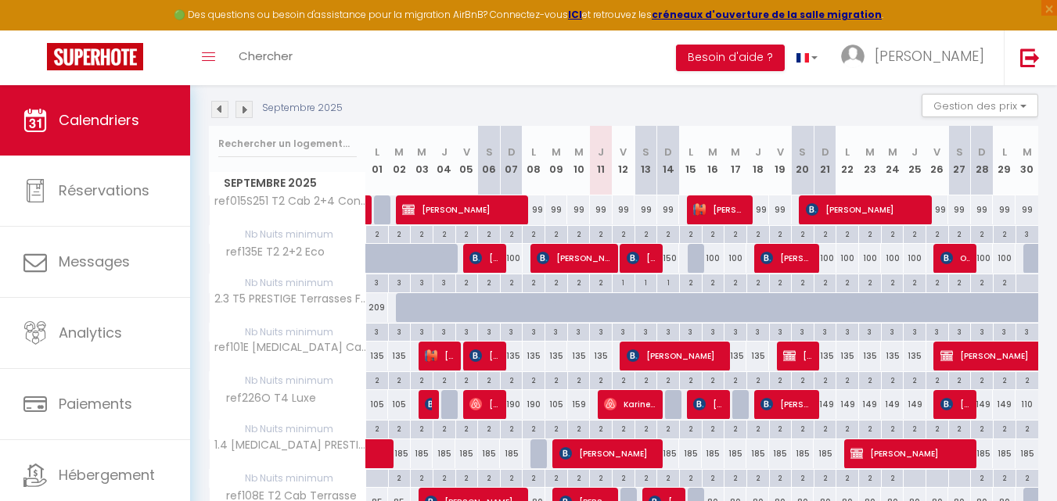
scroll to position [0, 0]
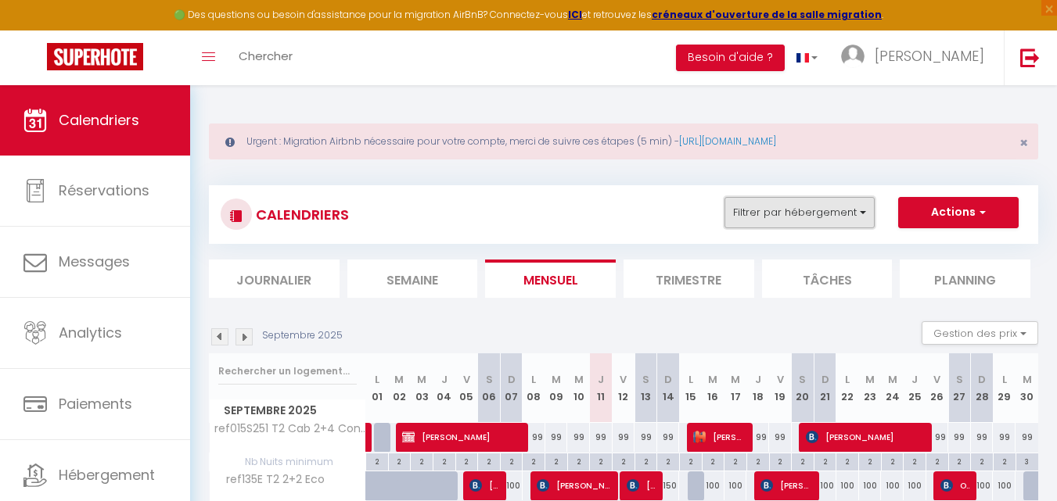
click at [819, 216] on button "Filtrer par hébergement" at bounding box center [799, 212] width 150 height 31
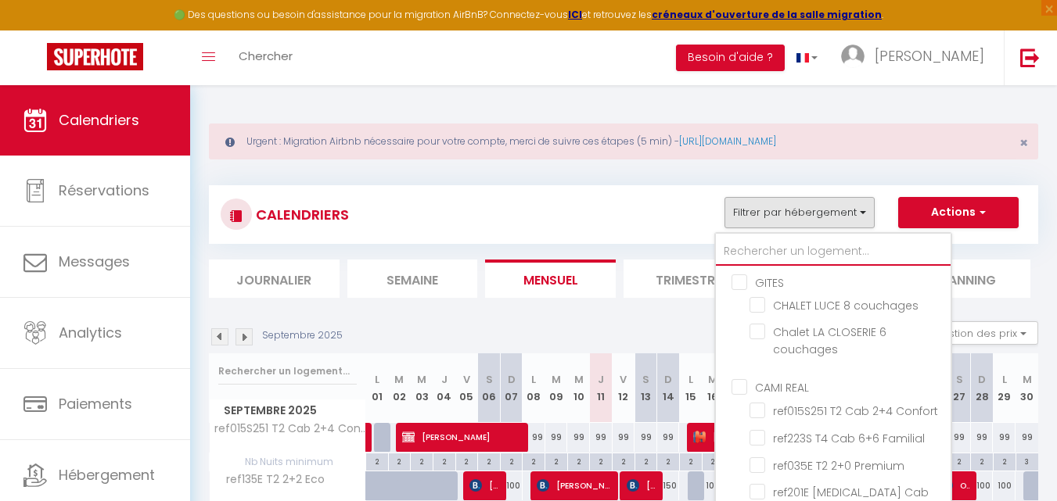
click at [808, 248] on input "text" at bounding box center [833, 252] width 235 height 28
type input "201"
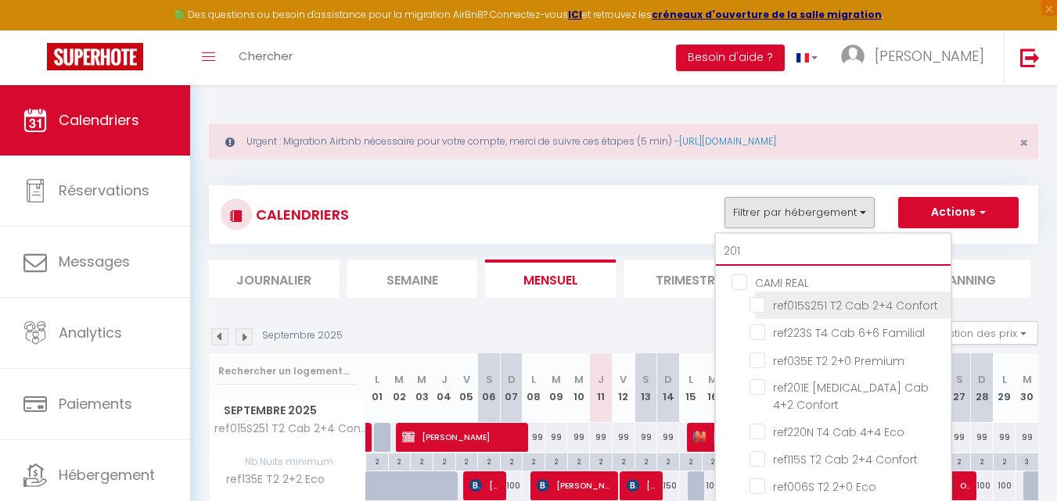
checkbox input "false"
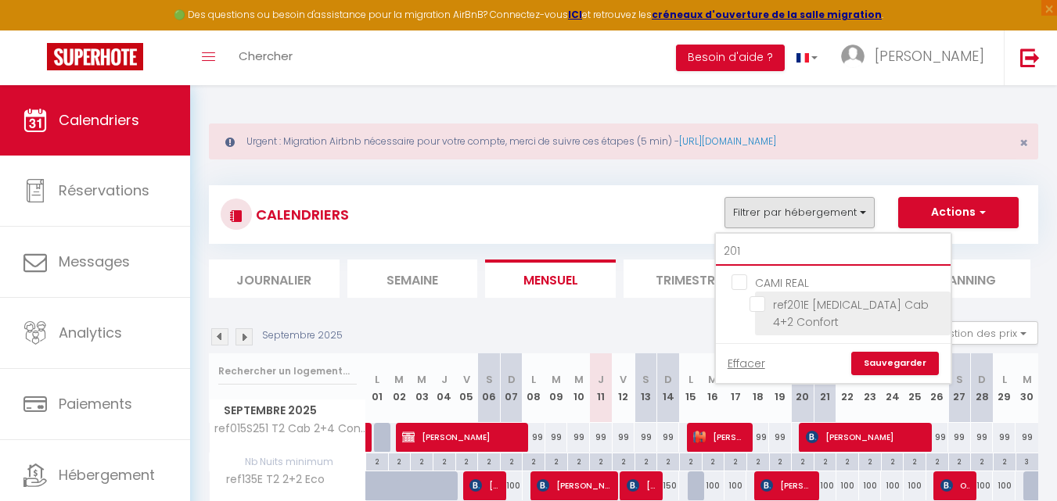
type input "201"
click at [756, 303] on input "ref201E [MEDICAL_DATA] Cab 4+2 Confort" at bounding box center [847, 304] width 196 height 16
checkbox input "true"
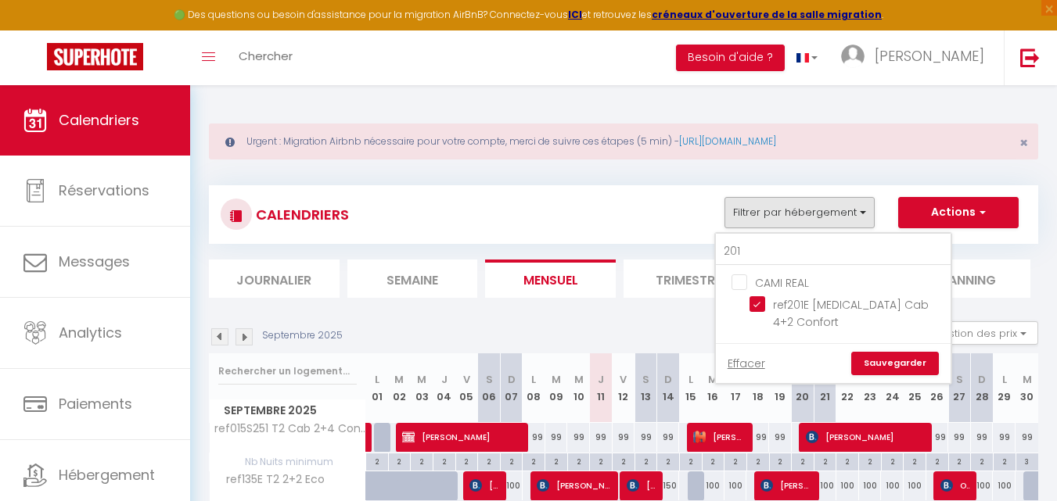
click at [899, 352] on link "Sauvegarder" at bounding box center [895, 363] width 88 height 23
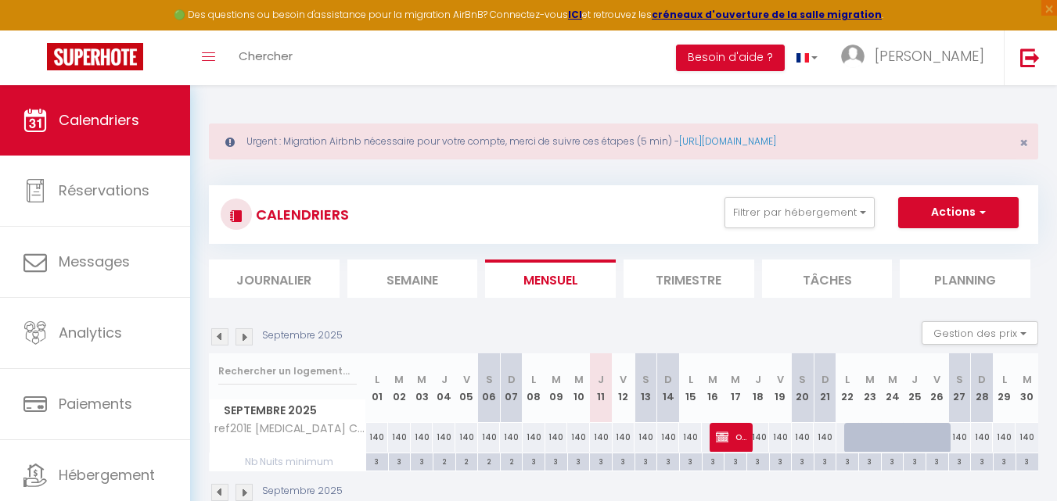
click at [618, 466] on div "3" at bounding box center [623, 461] width 22 height 15
type input "3"
type input "Ven 12 Septembre 2025"
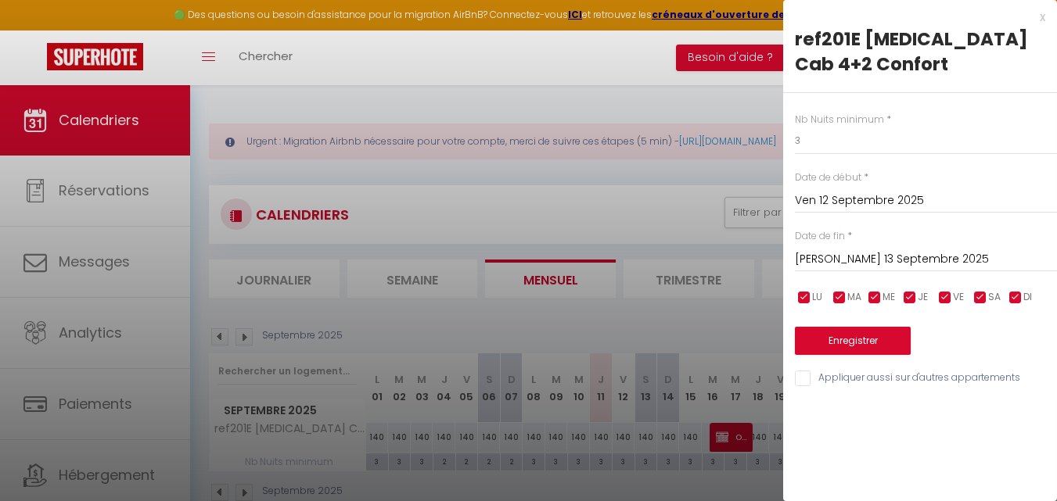
click at [852, 249] on input "Sam 13 Septembre 2025" at bounding box center [926, 259] width 262 height 20
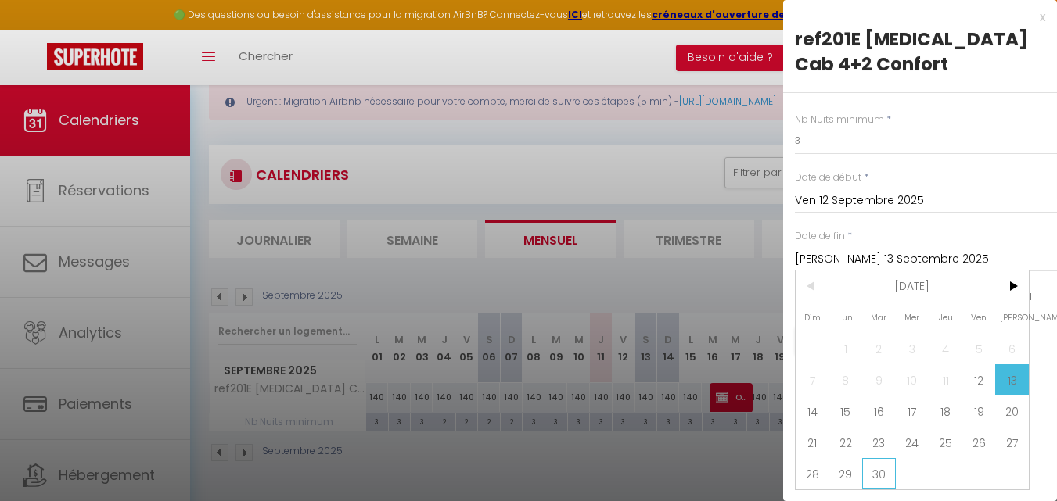
scroll to position [78, 0]
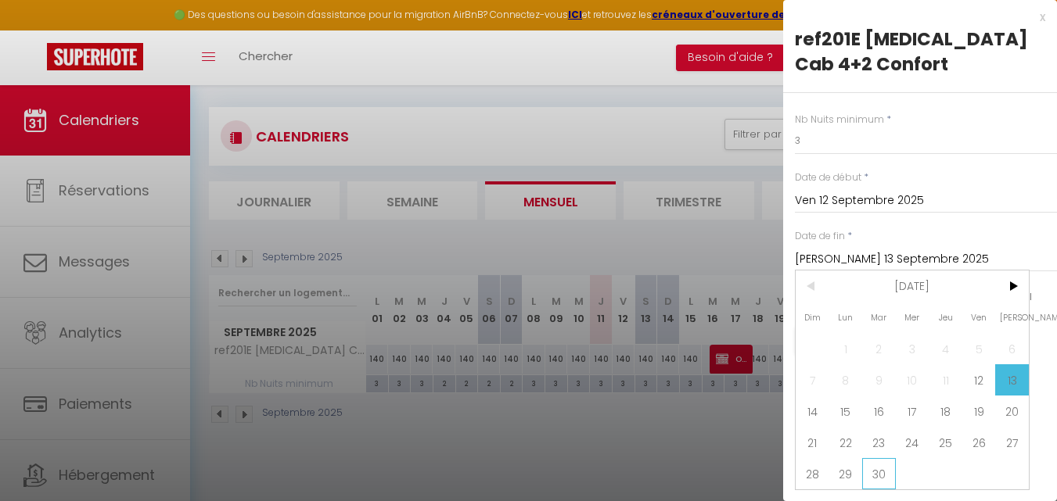
click at [881, 458] on span "30" at bounding box center [879, 473] width 34 height 31
type input "Mar 30 Septembre 2025"
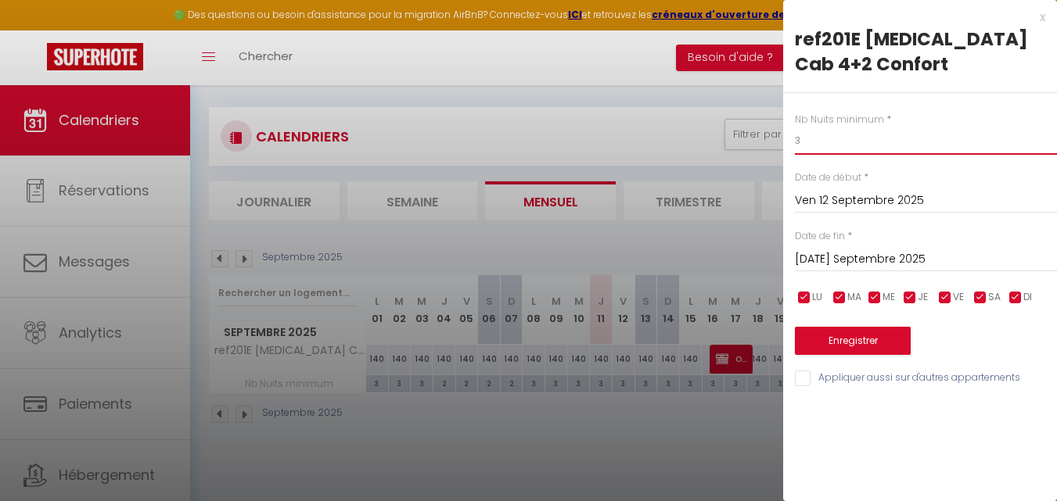
click at [830, 127] on input "3" at bounding box center [926, 141] width 262 height 28
type input "2"
click at [863, 327] on button "Enregistrer" at bounding box center [853, 341] width 116 height 28
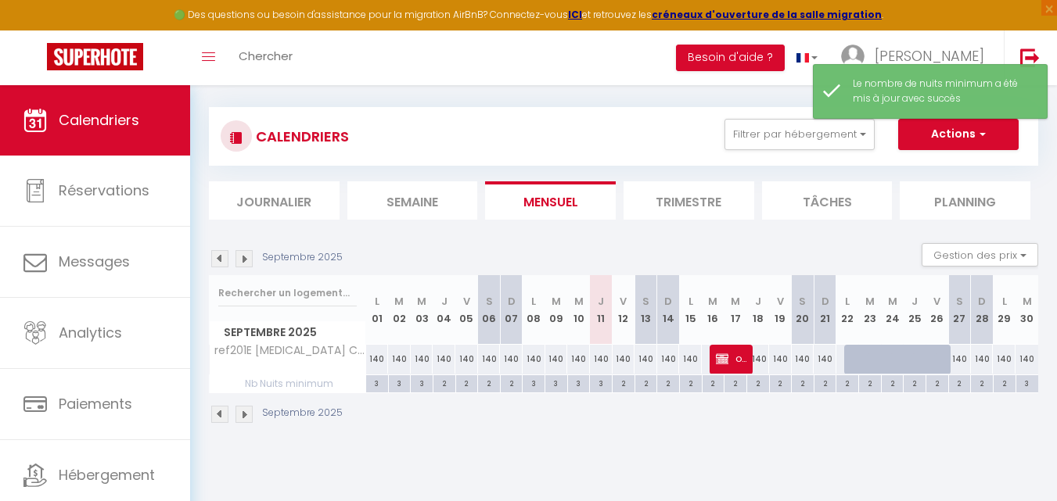
click at [959, 384] on div "2" at bounding box center [960, 382] width 22 height 15
type input "2"
type input "Sam 27 Septembre 2025"
type input "Dim 28 Septembre 2025"
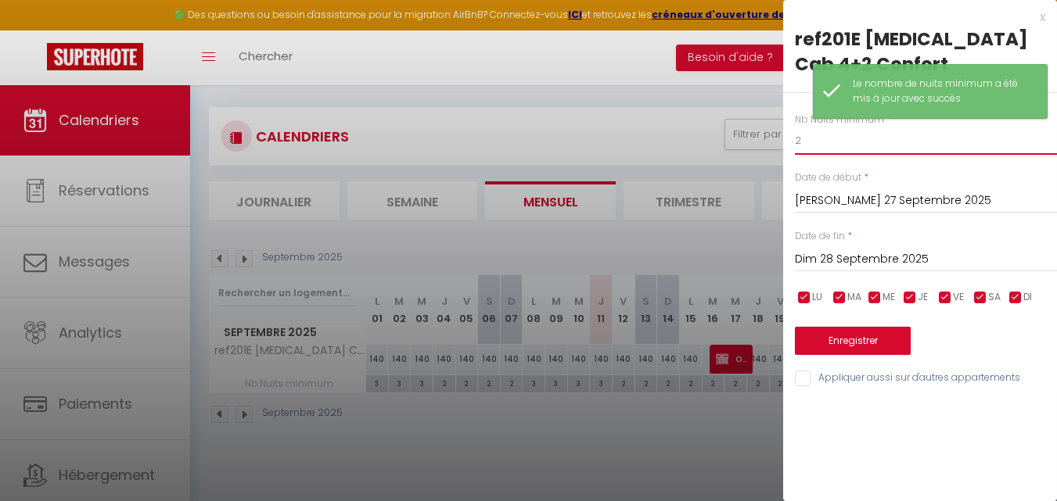
click at [802, 127] on input "2" at bounding box center [926, 141] width 262 height 28
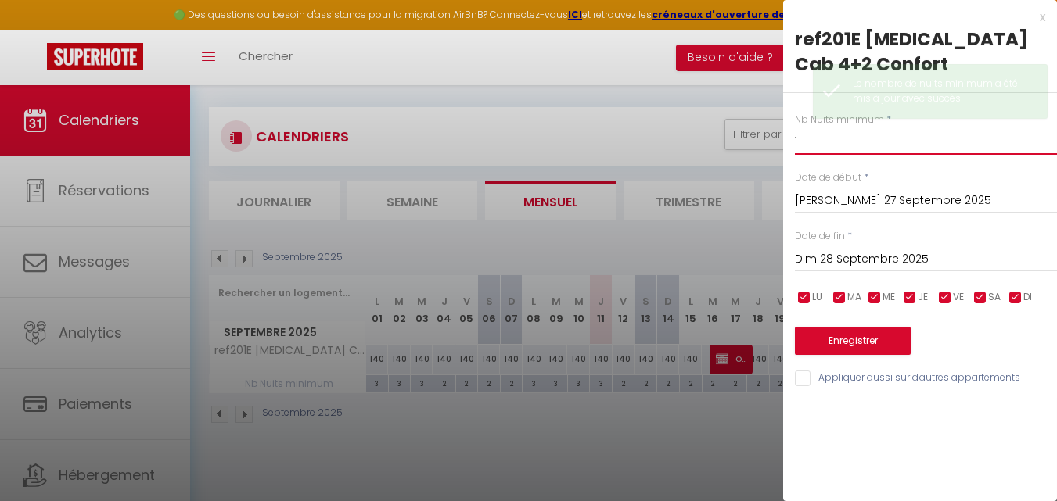
type input "1"
click at [869, 327] on button "Enregistrer" at bounding box center [853, 341] width 116 height 28
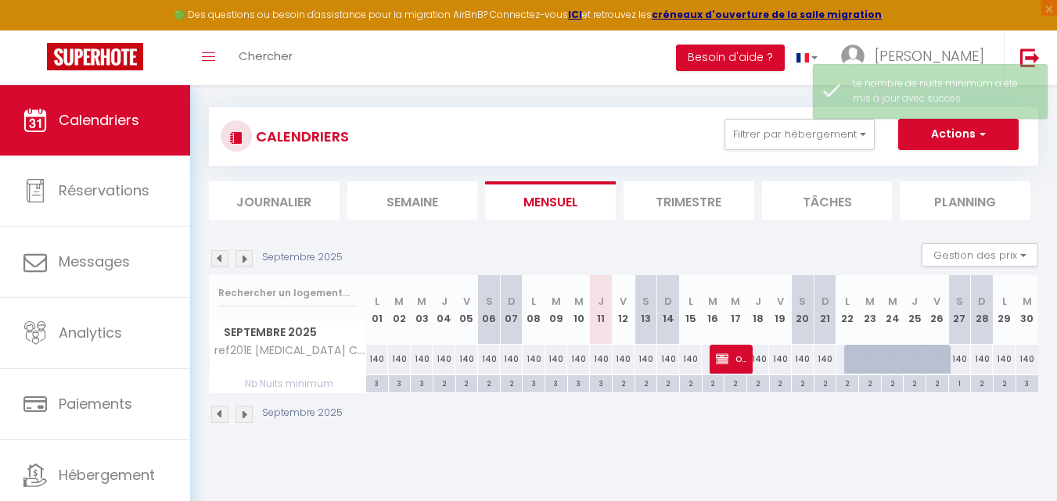
click at [960, 358] on div "140" at bounding box center [959, 359] width 23 height 29
type input "140"
select select "1"
type input "Sam 27 Septembre 2025"
type input "Dim 28 Septembre 2025"
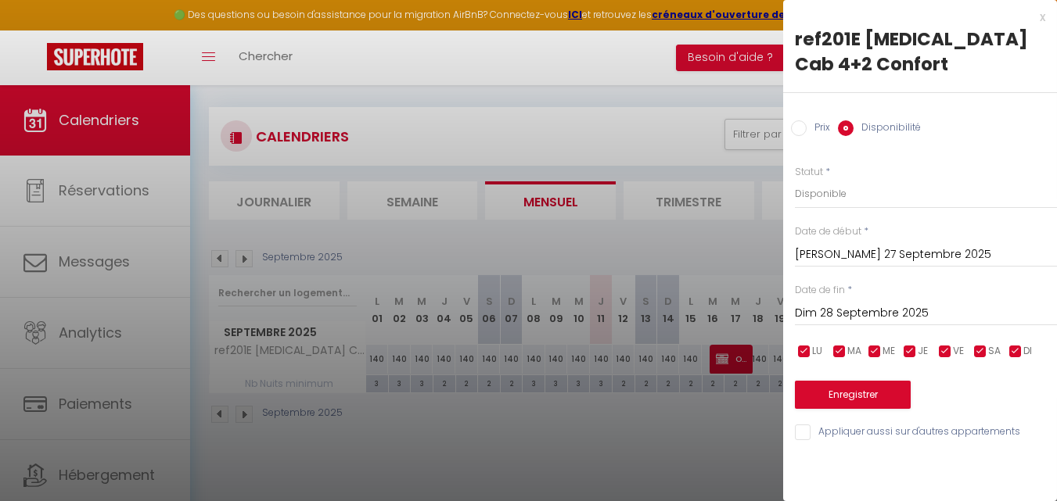
click at [804, 120] on input "Prix" at bounding box center [799, 128] width 16 height 16
radio input "true"
radio input "false"
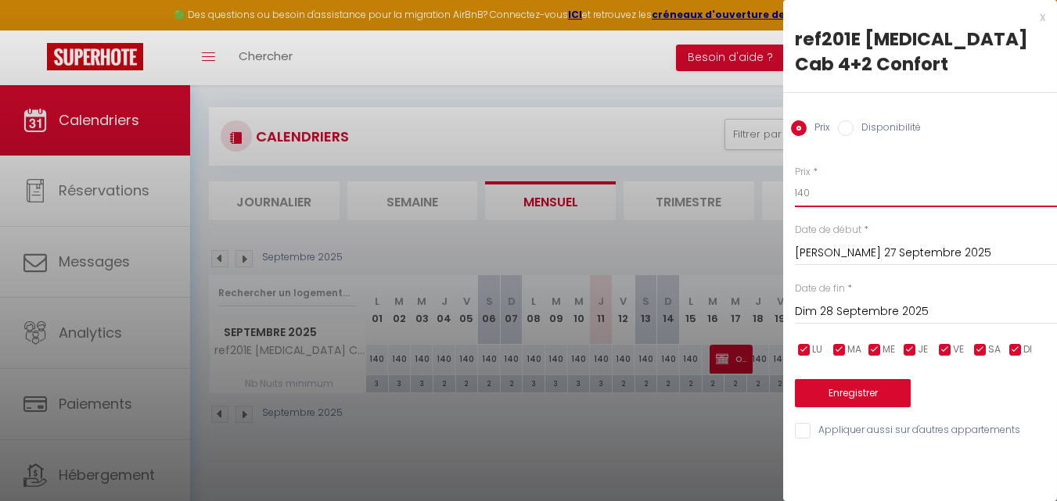
click at [823, 179] on input "140" at bounding box center [926, 193] width 262 height 28
type input "189"
click at [838, 379] on button "Enregistrer" at bounding box center [853, 393] width 116 height 28
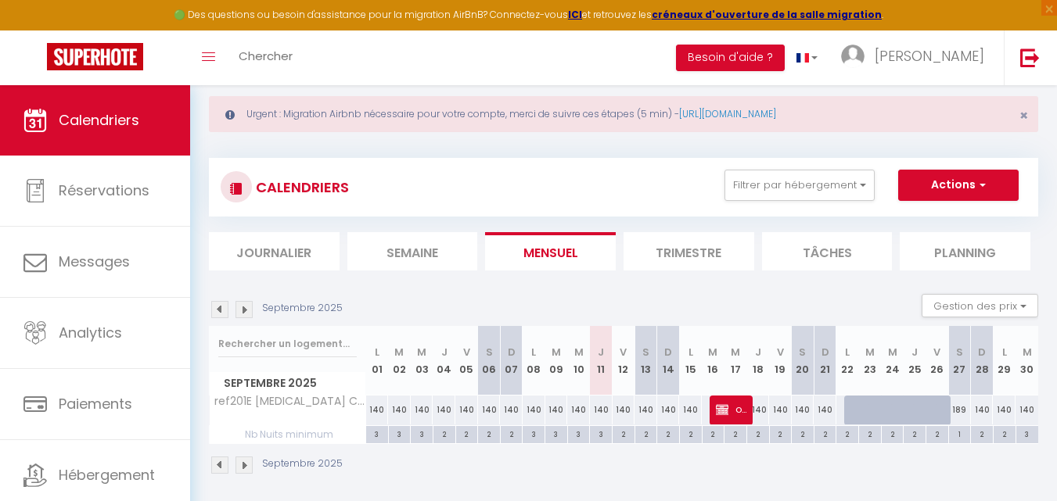
scroll to position [0, 0]
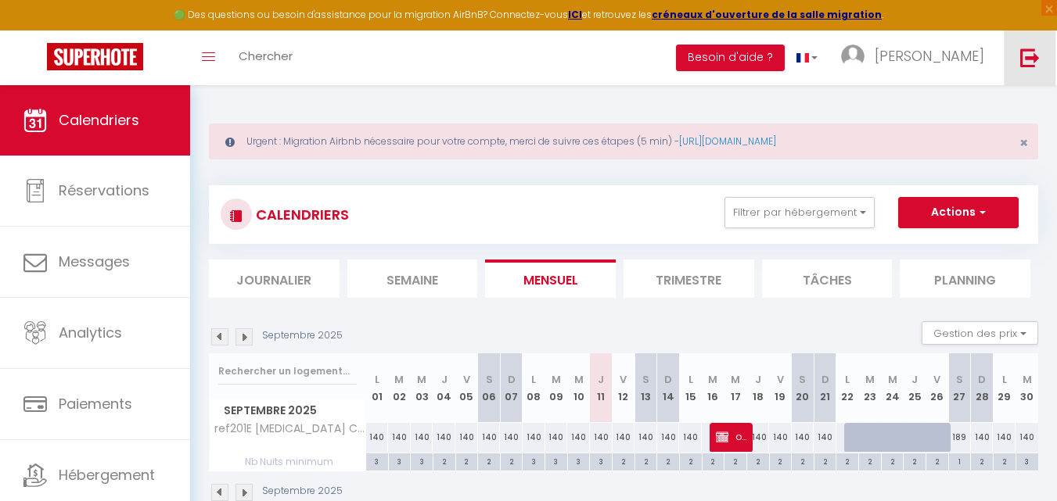
click at [1028, 63] on img at bounding box center [1030, 58] width 20 height 20
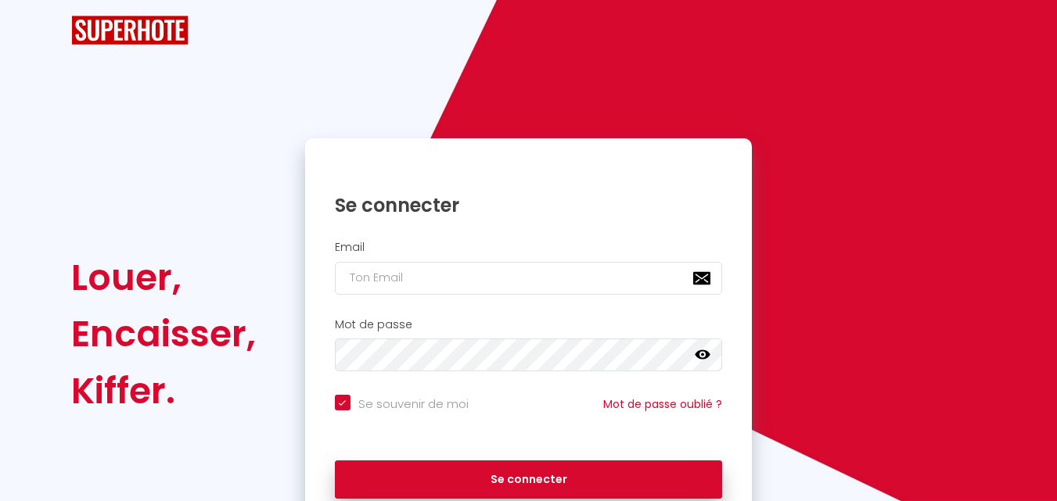
checkbox input "true"
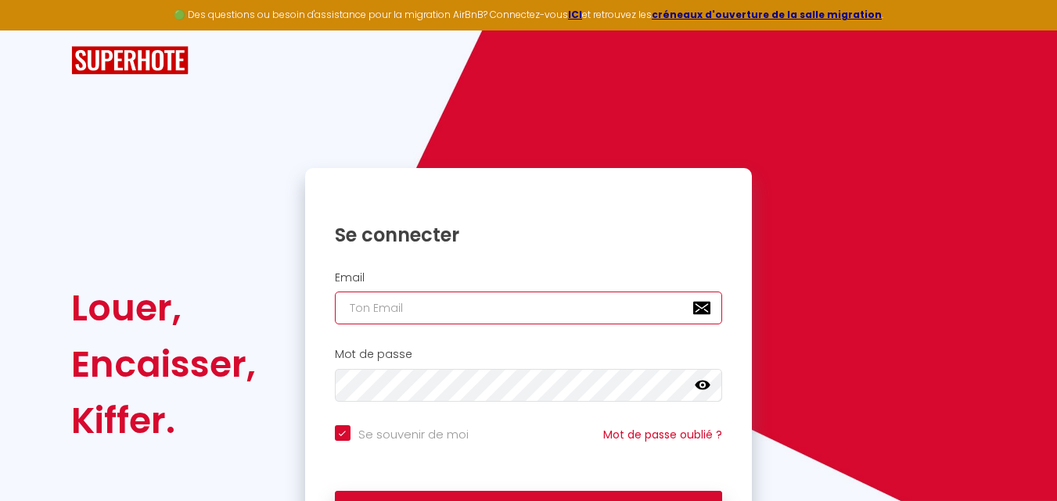
type input "[EMAIL_ADDRESS][DOMAIN_NAME]"
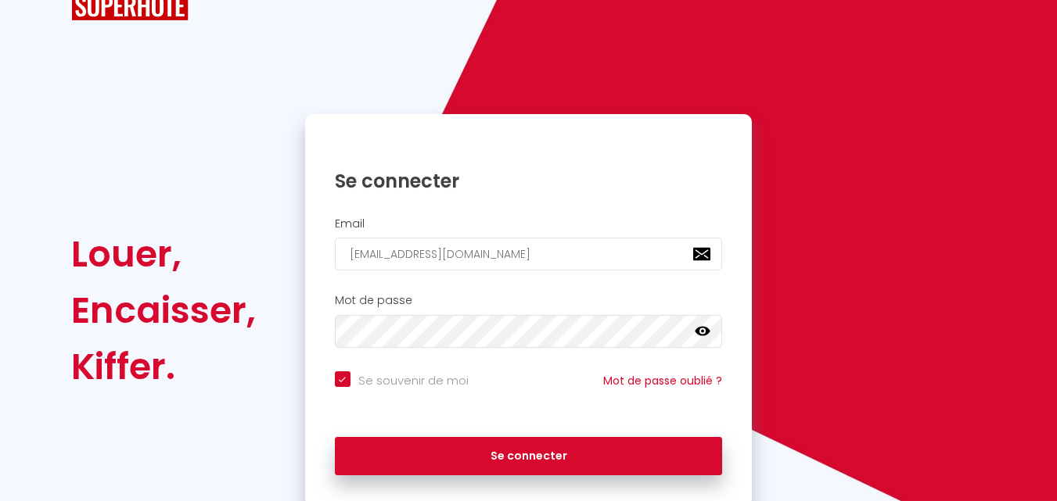
scroll to position [106, 0]
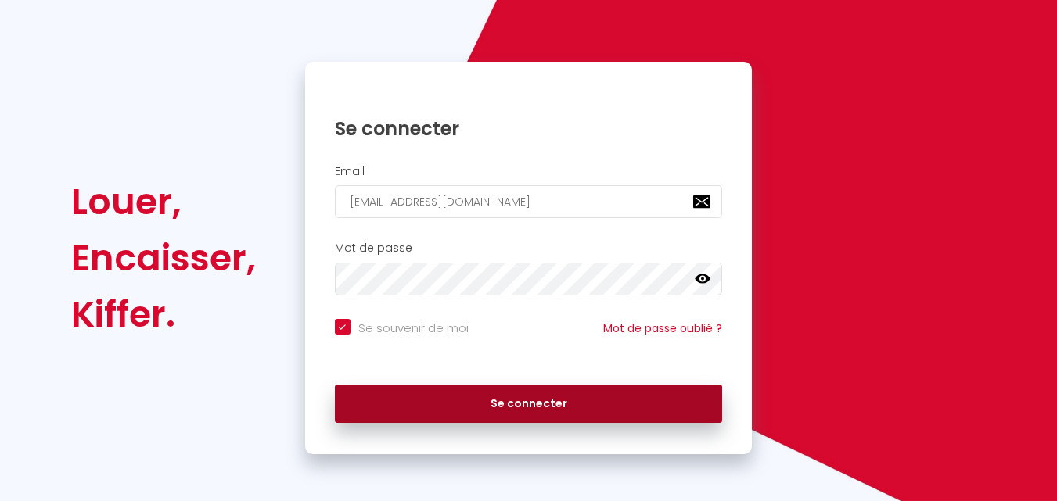
click at [501, 417] on button "Se connecter" at bounding box center [529, 404] width 388 height 39
checkbox input "true"
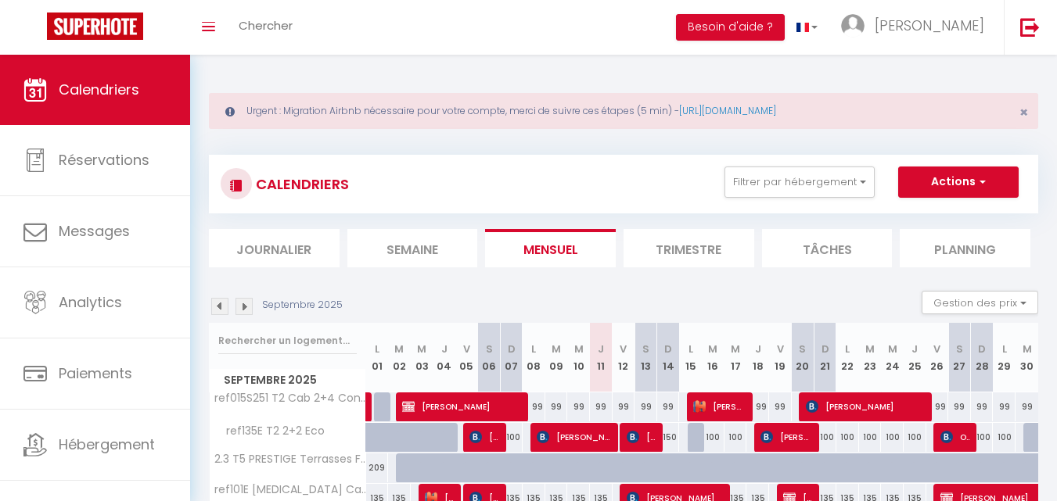
click at [292, 240] on li "Journalier" at bounding box center [274, 248] width 131 height 38
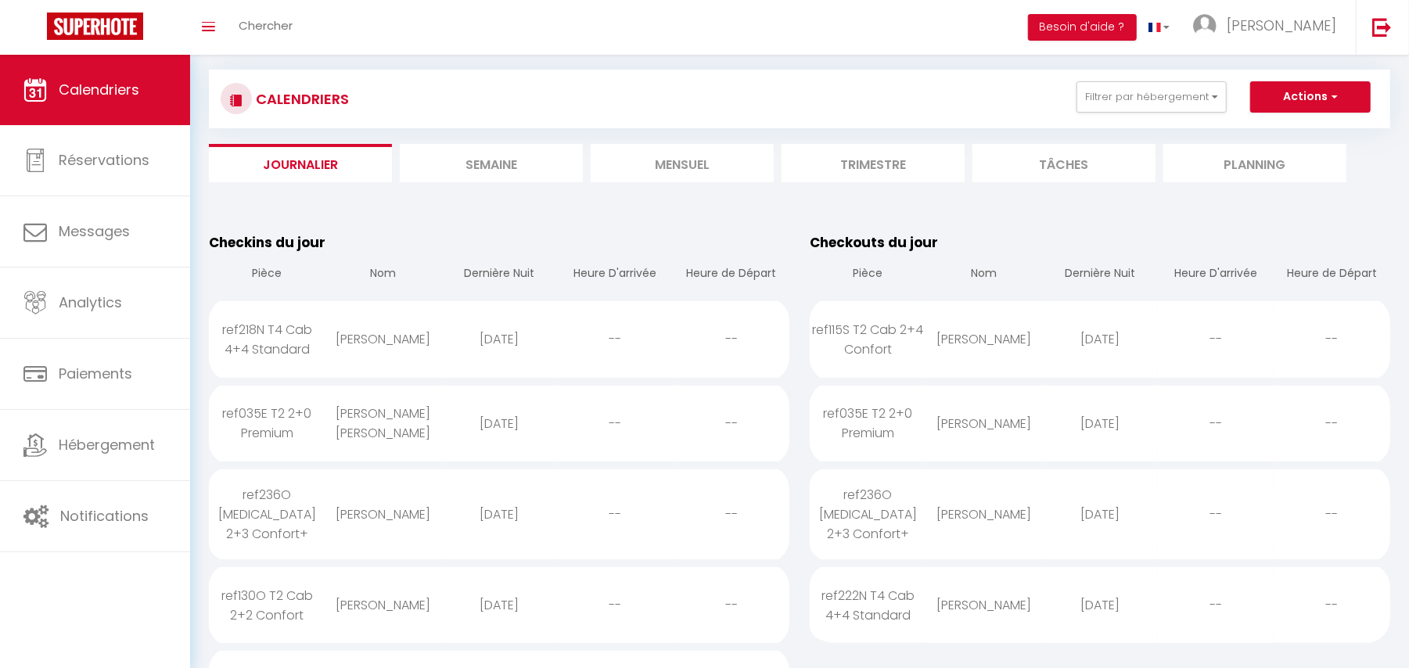
scroll to position [208, 0]
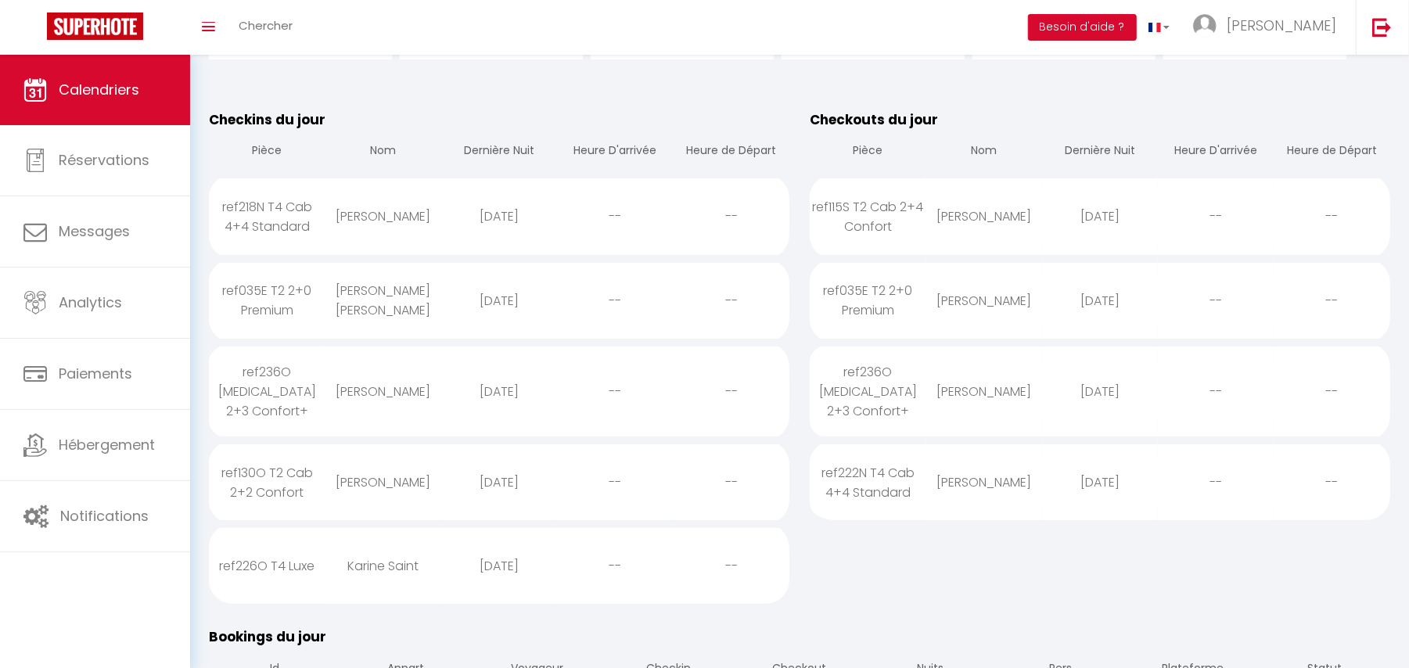
click at [346, 501] on div "Karine Saint" at bounding box center [383, 565] width 116 height 51
select select "0"
select select "1"
select select
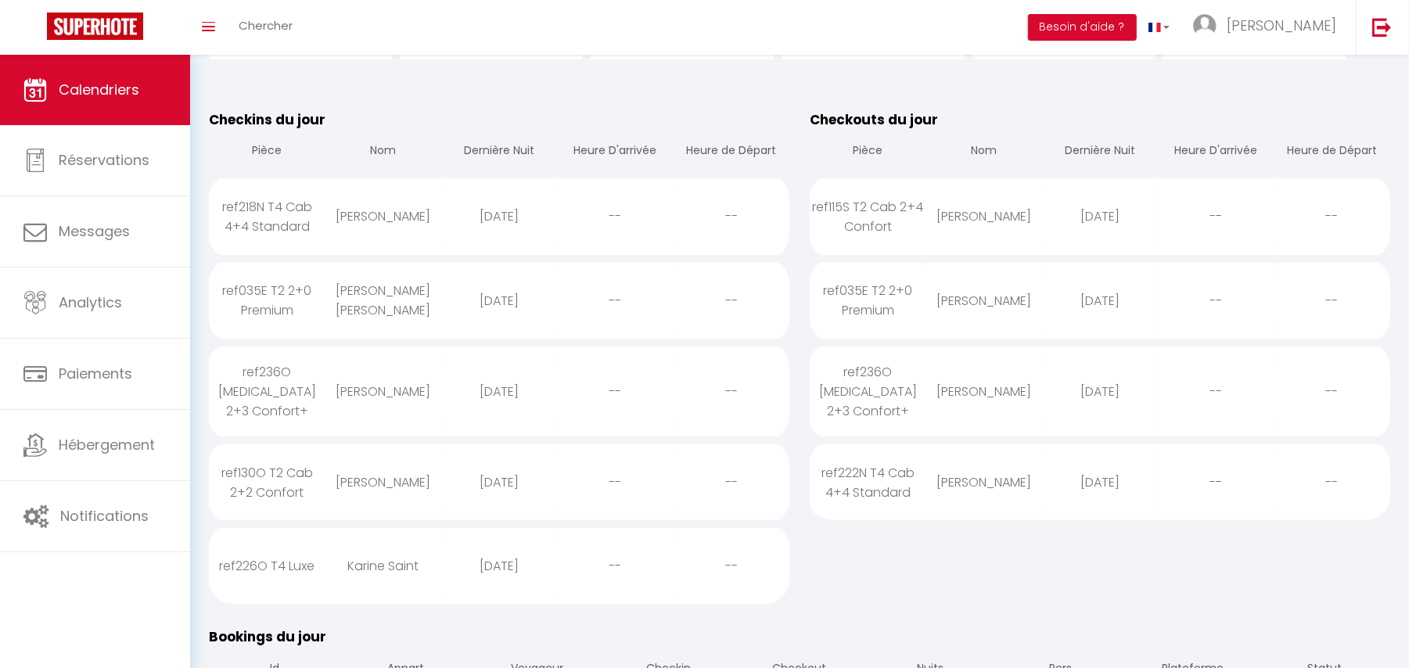
select select
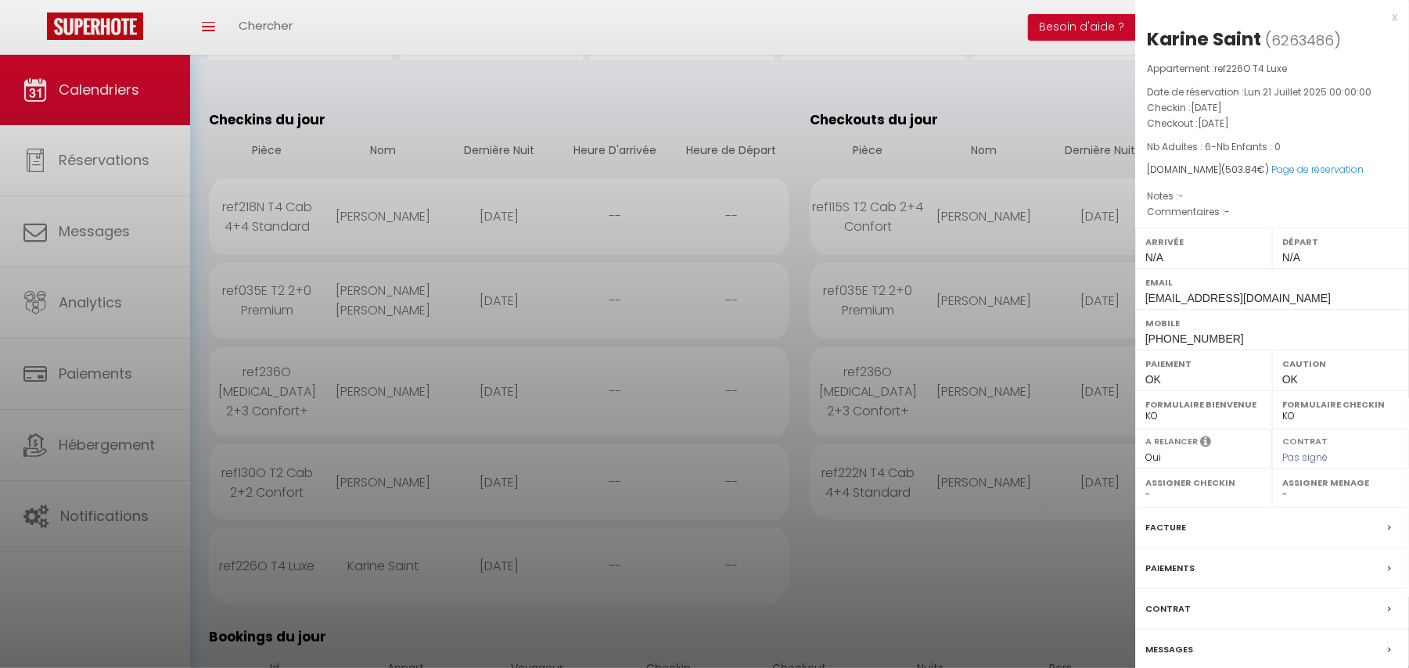
click at [1068, 28] on div "Karine Saint" at bounding box center [1204, 39] width 114 height 25
click at [1068, 501] on label "Facture" at bounding box center [1165, 527] width 41 height 16
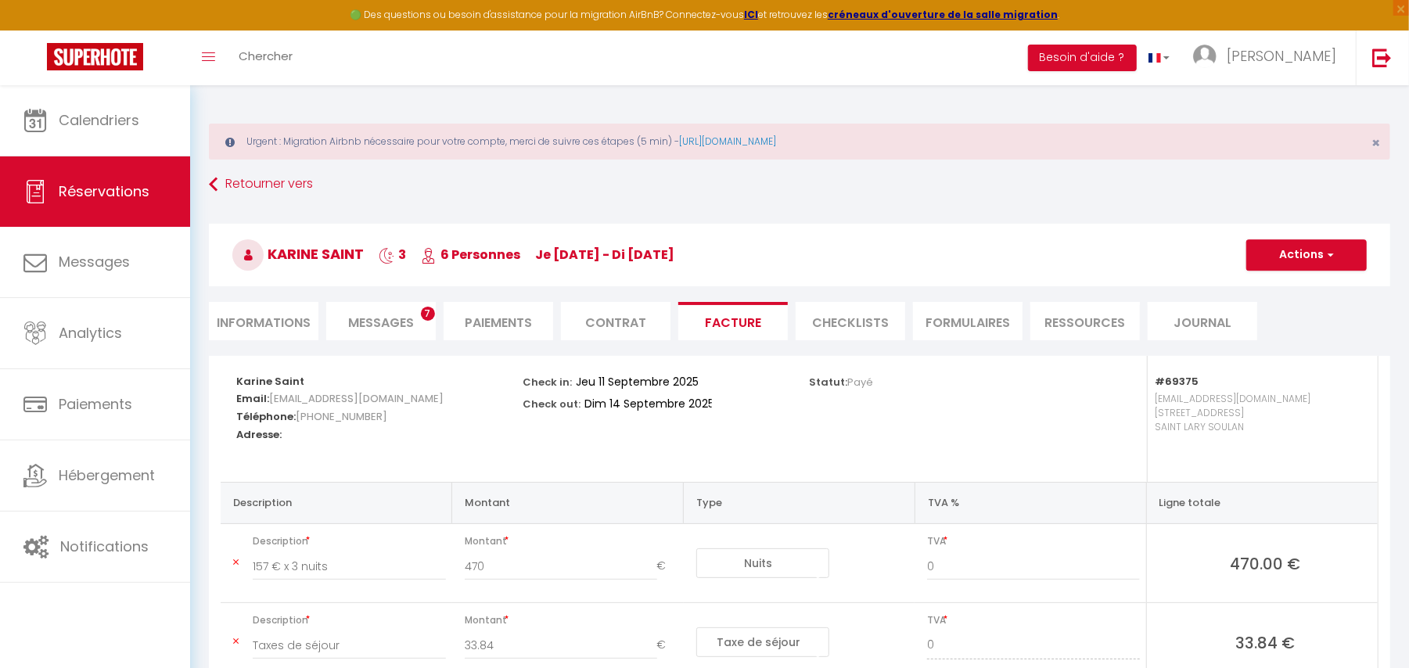
click at [348, 318] on span "Messages" at bounding box center [381, 323] width 66 height 18
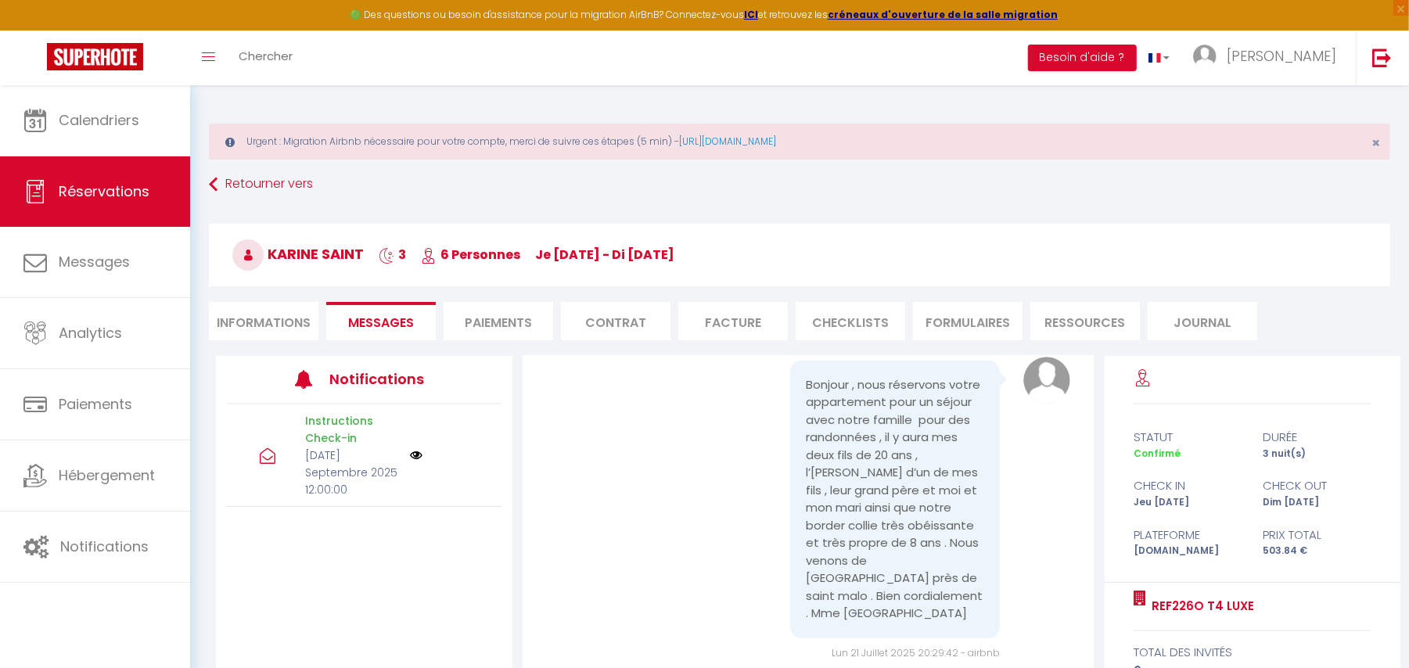
scroll to position [258, 0]
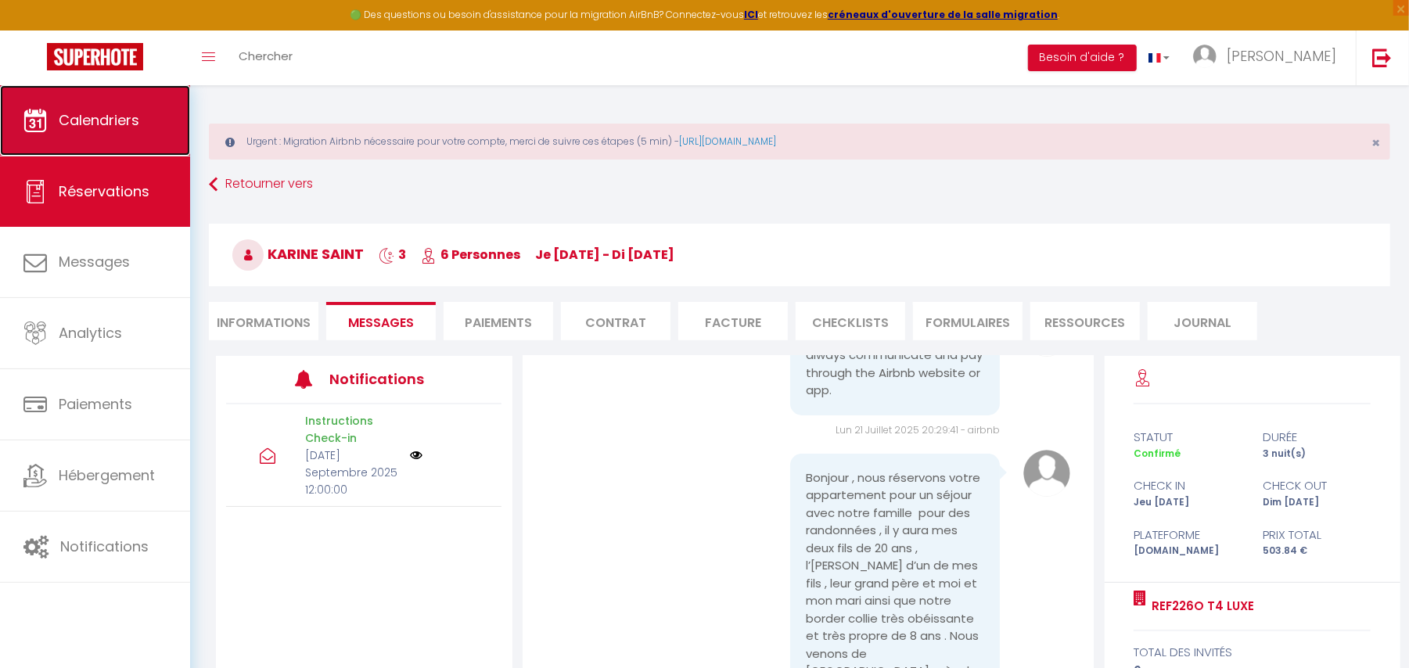
click at [132, 144] on link "Calendriers" at bounding box center [95, 120] width 190 height 70
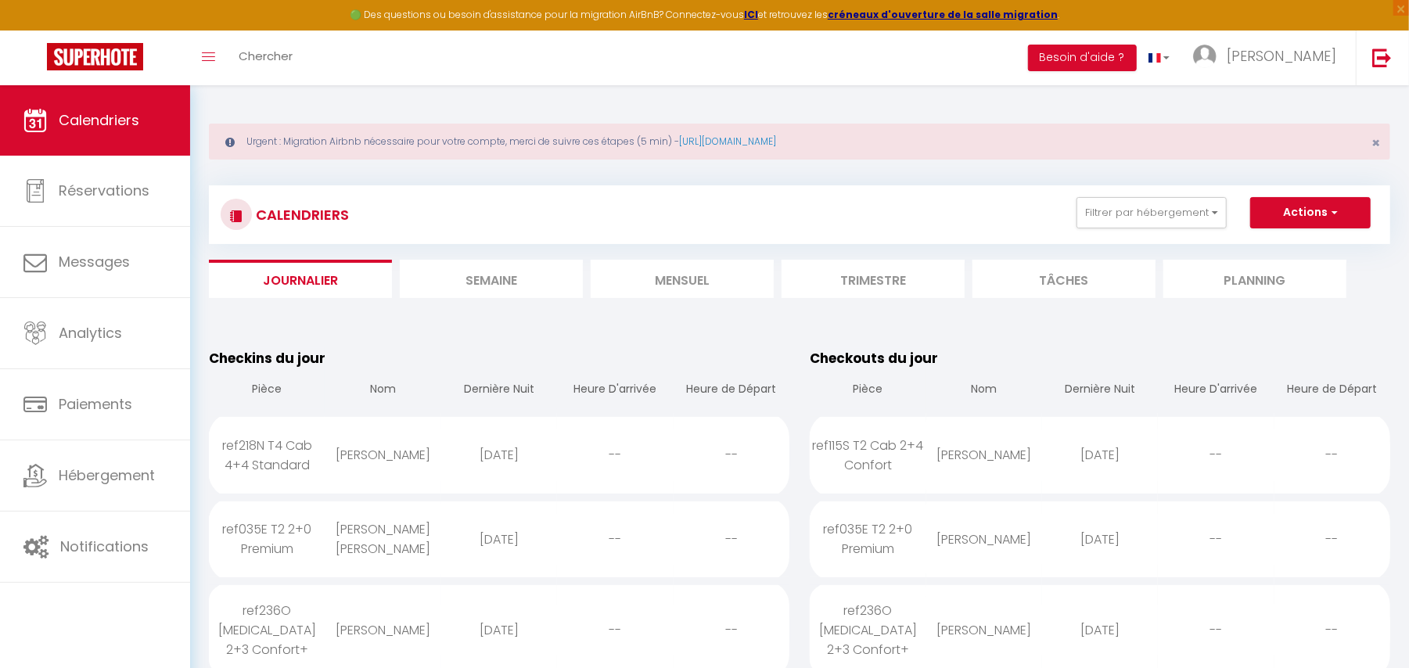
click at [427, 351] on table "Checkins du jour Pièce Nom Dernière Nuit Heure D'arrivée Heure de Départ ref218…" at bounding box center [499, 595] width 580 height 495
click at [479, 467] on div "2025-09-14" at bounding box center [499, 454] width 116 height 51
select select "0"
select select "1"
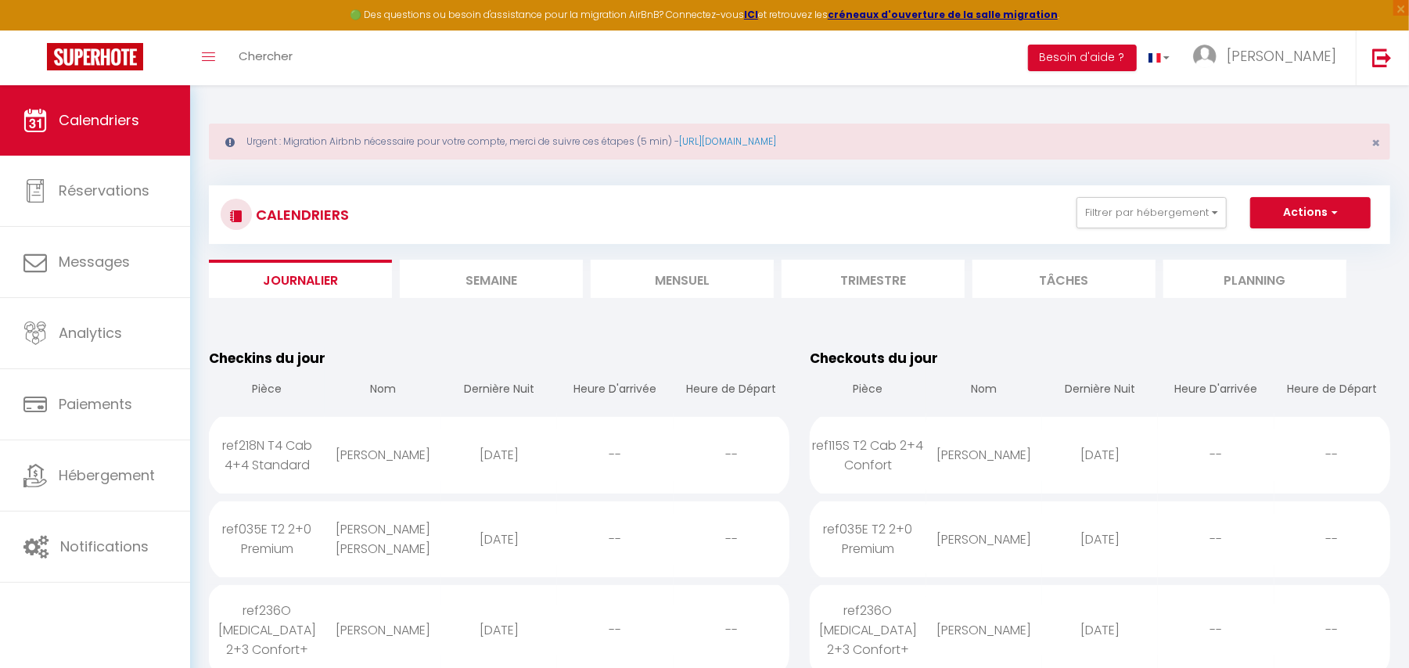
select select
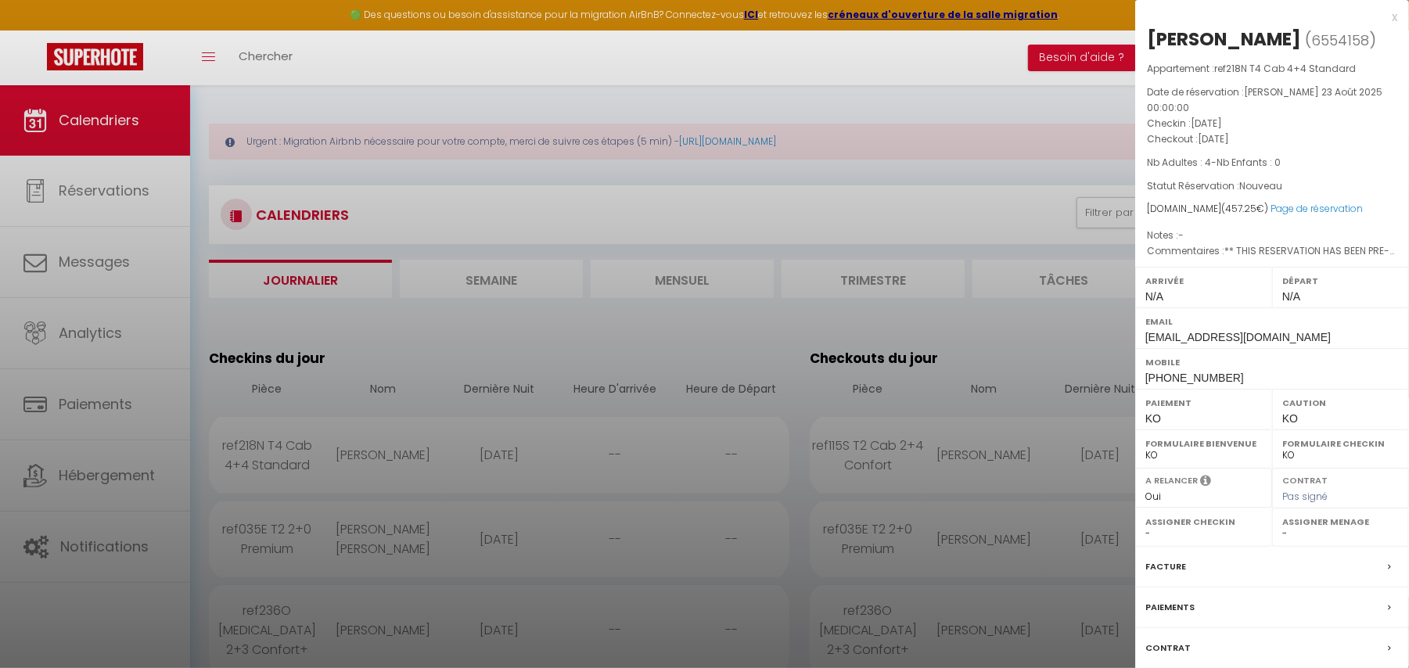
drag, startPoint x: 905, startPoint y: 646, endPoint x: 248, endPoint y: 11, distance: 913.7
click at [903, 501] on div at bounding box center [704, 334] width 1409 height 668
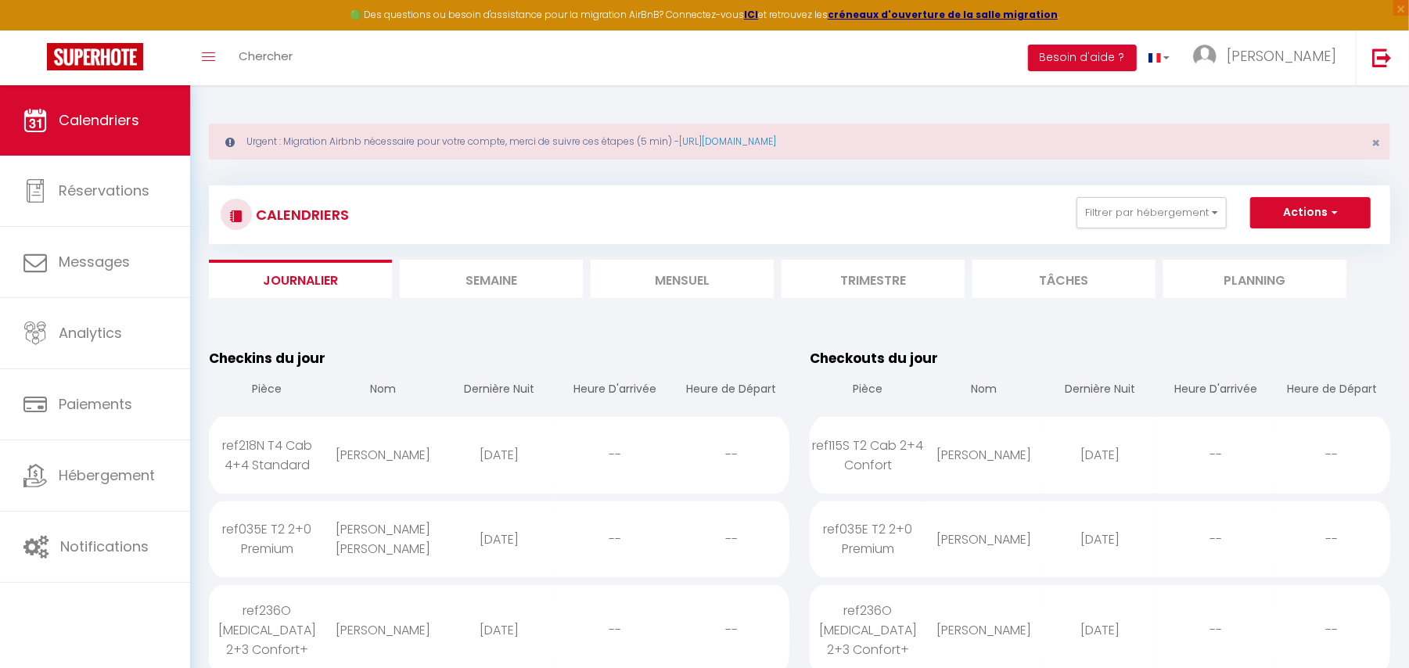
scroll to position [104, 0]
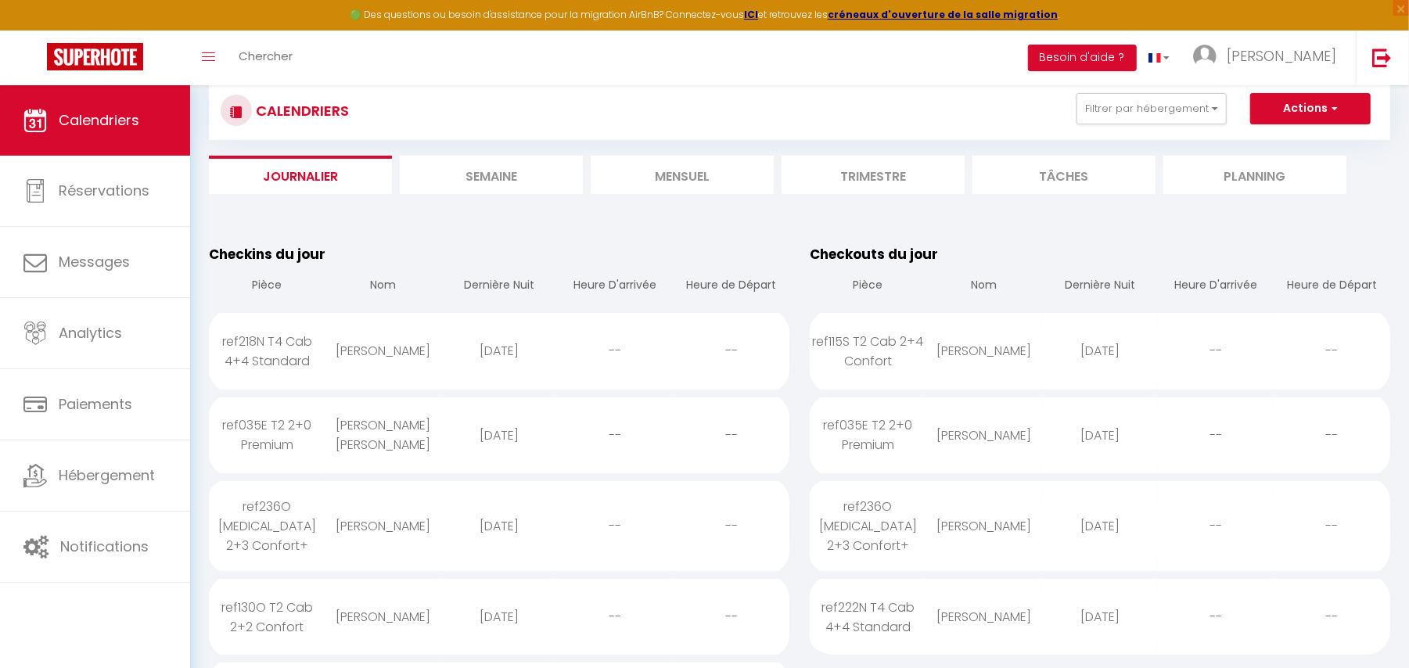
click at [396, 448] on div "[PERSON_NAME] [PERSON_NAME]" at bounding box center [383, 435] width 116 height 70
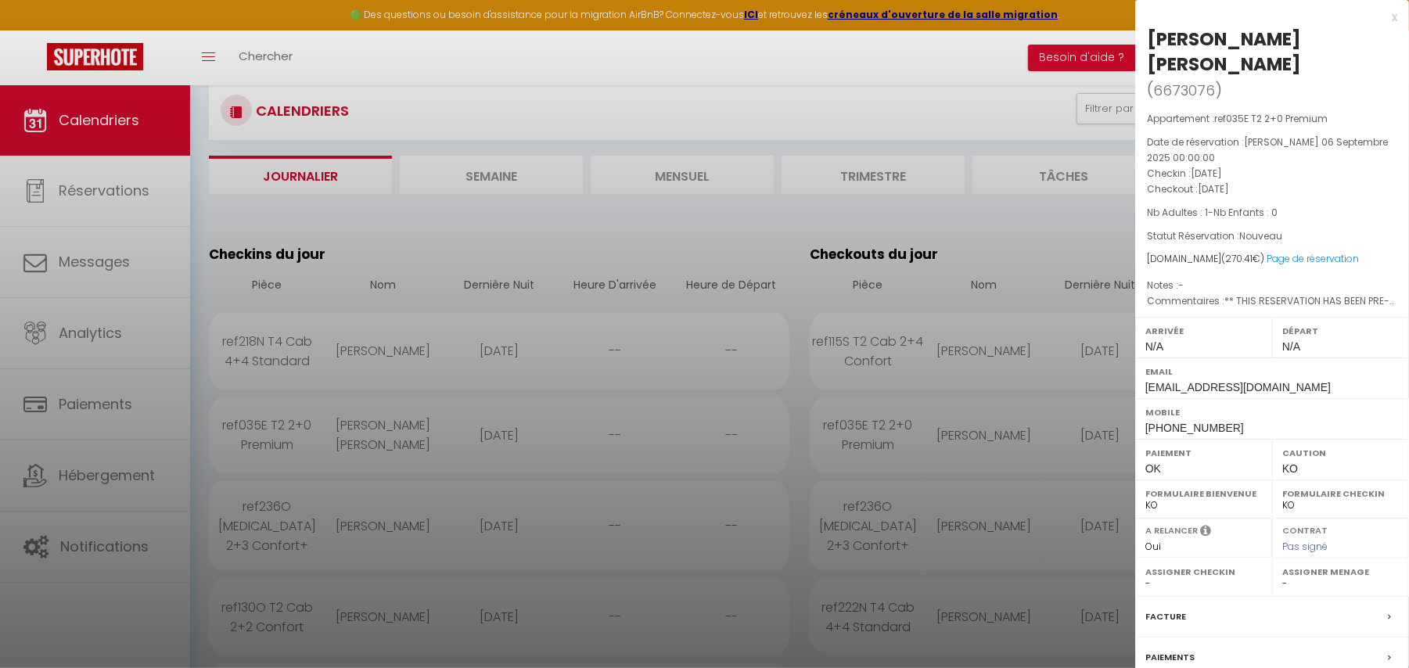
click at [76, 501] on div at bounding box center [704, 334] width 1409 height 668
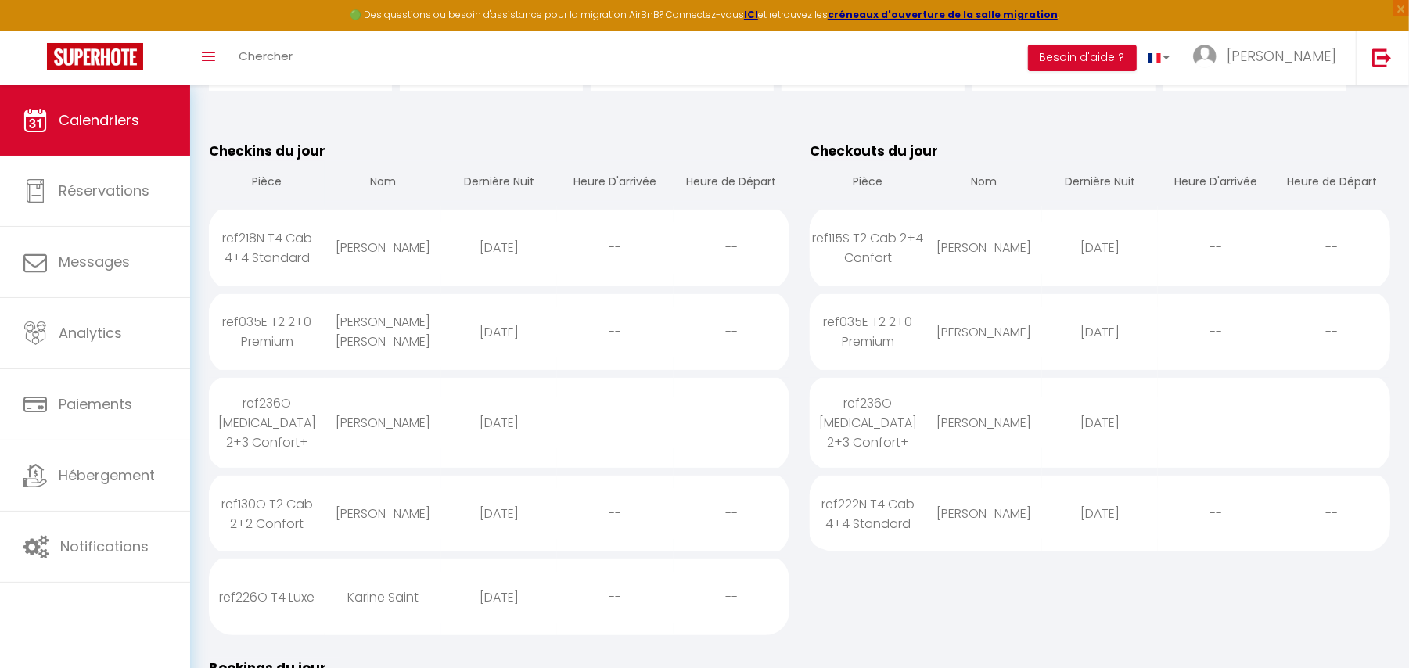
scroll to position [208, 0]
click at [289, 424] on div "ref236O [MEDICAL_DATA] 2+3 Confort+" at bounding box center [267, 422] width 116 height 90
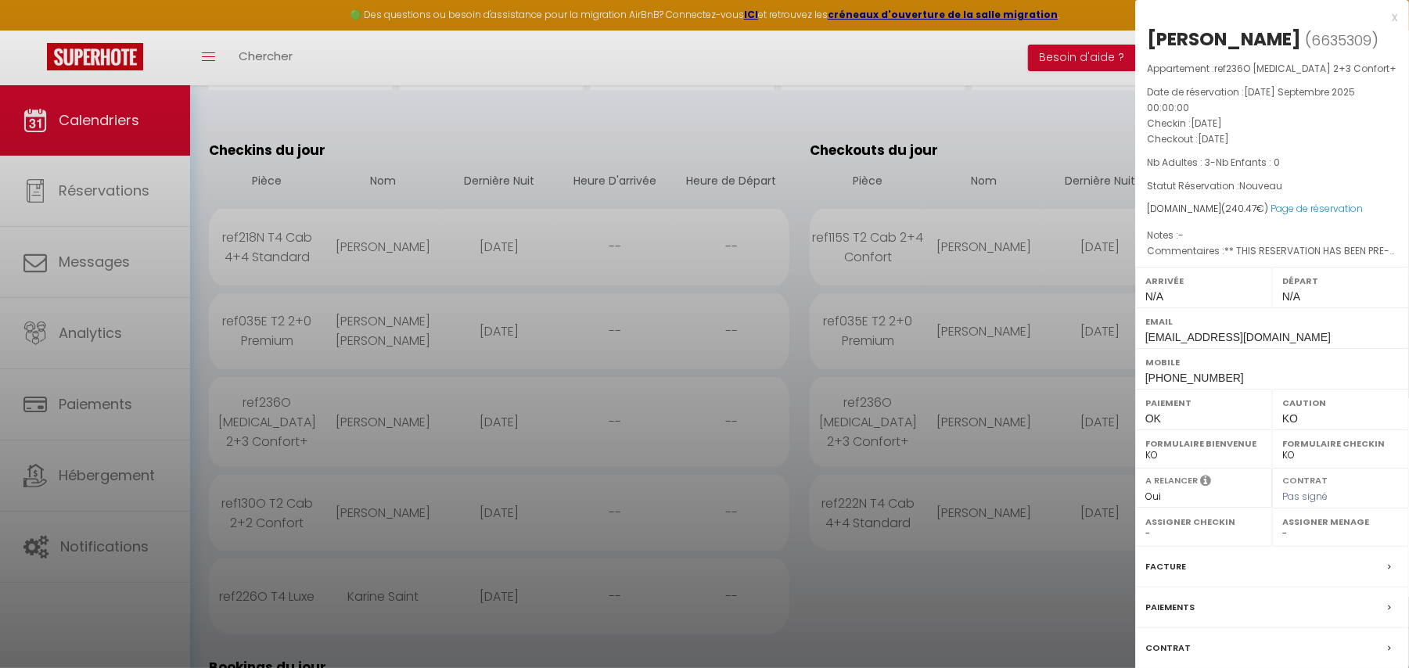
click at [417, 493] on div at bounding box center [704, 334] width 1409 height 668
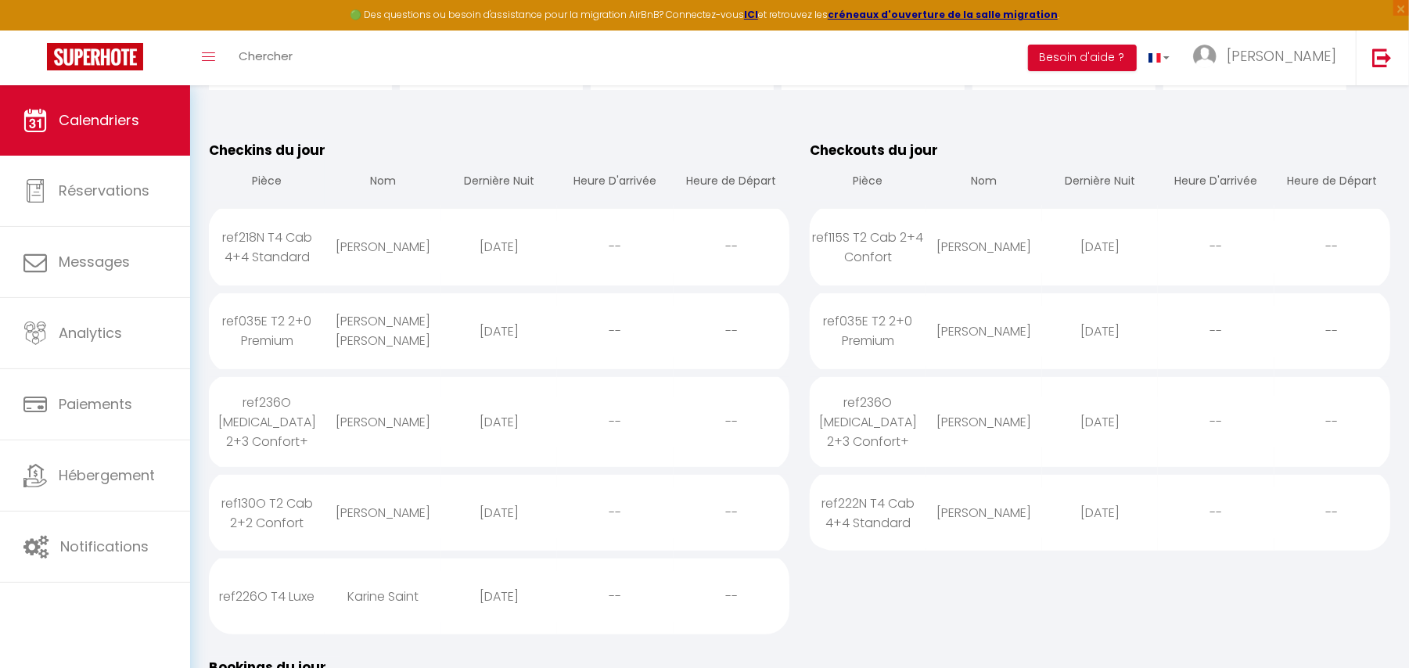
click at [417, 493] on div "[PERSON_NAME]" at bounding box center [383, 512] width 116 height 51
